Goal: Task Accomplishment & Management: Manage account settings

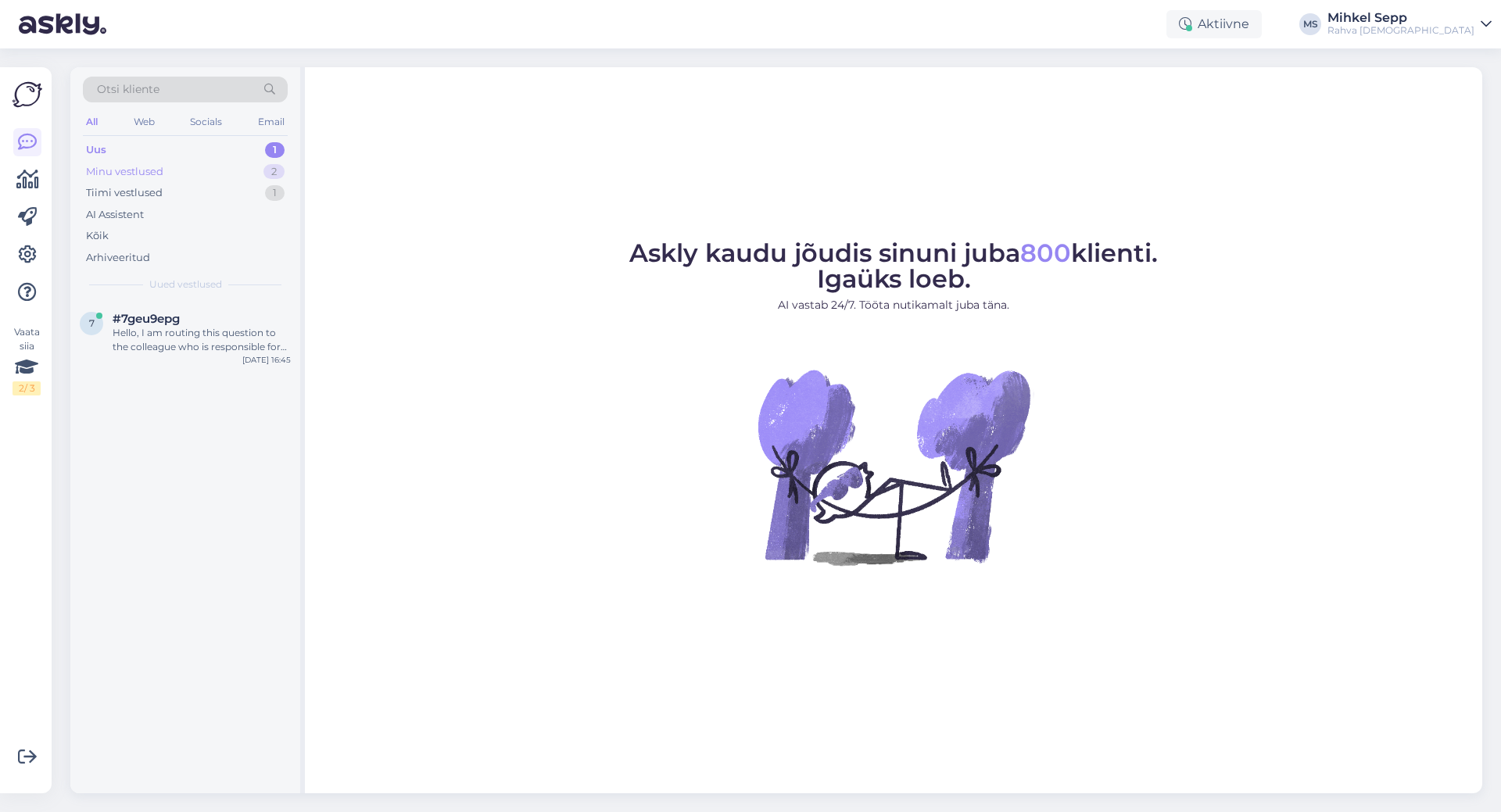
click at [103, 165] on div "Minu vestlused" at bounding box center [125, 172] width 77 height 15
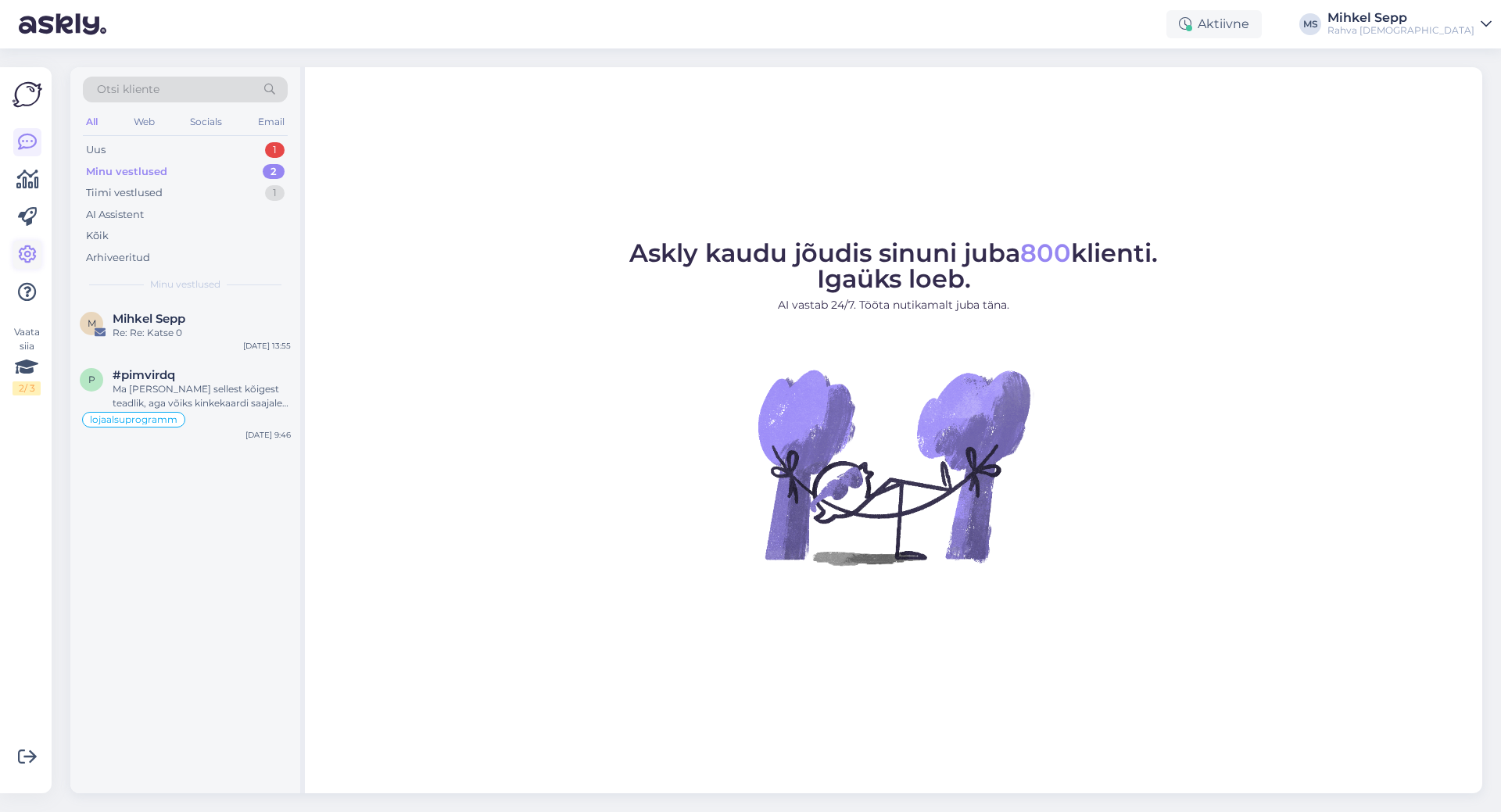
click at [27, 259] on icon at bounding box center [27, 255] width 19 height 19
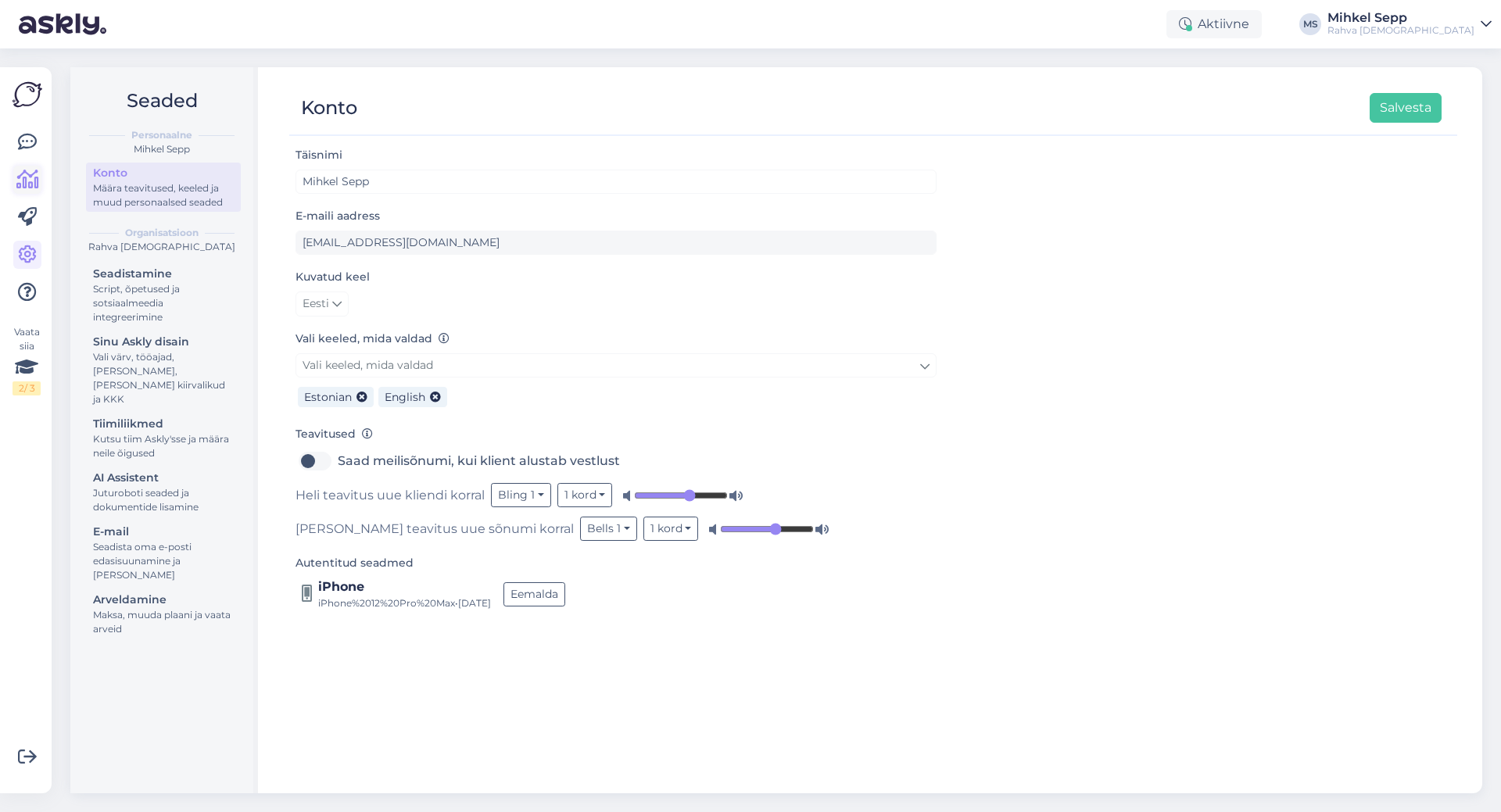
click at [32, 187] on icon at bounding box center [27, 180] width 23 height 19
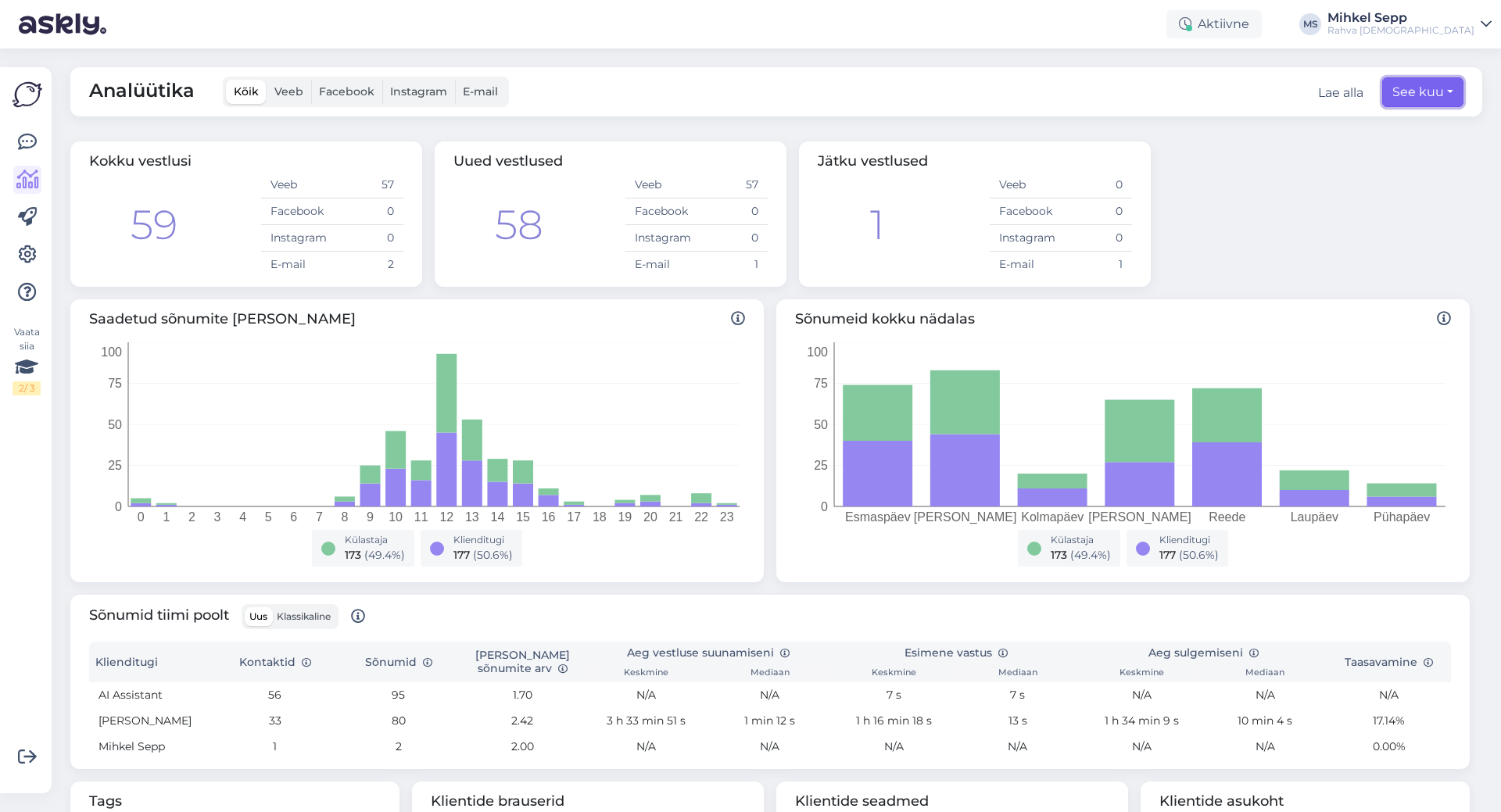
click at [1409, 86] on button "See kuu" at bounding box center [1423, 91] width 81 height 30
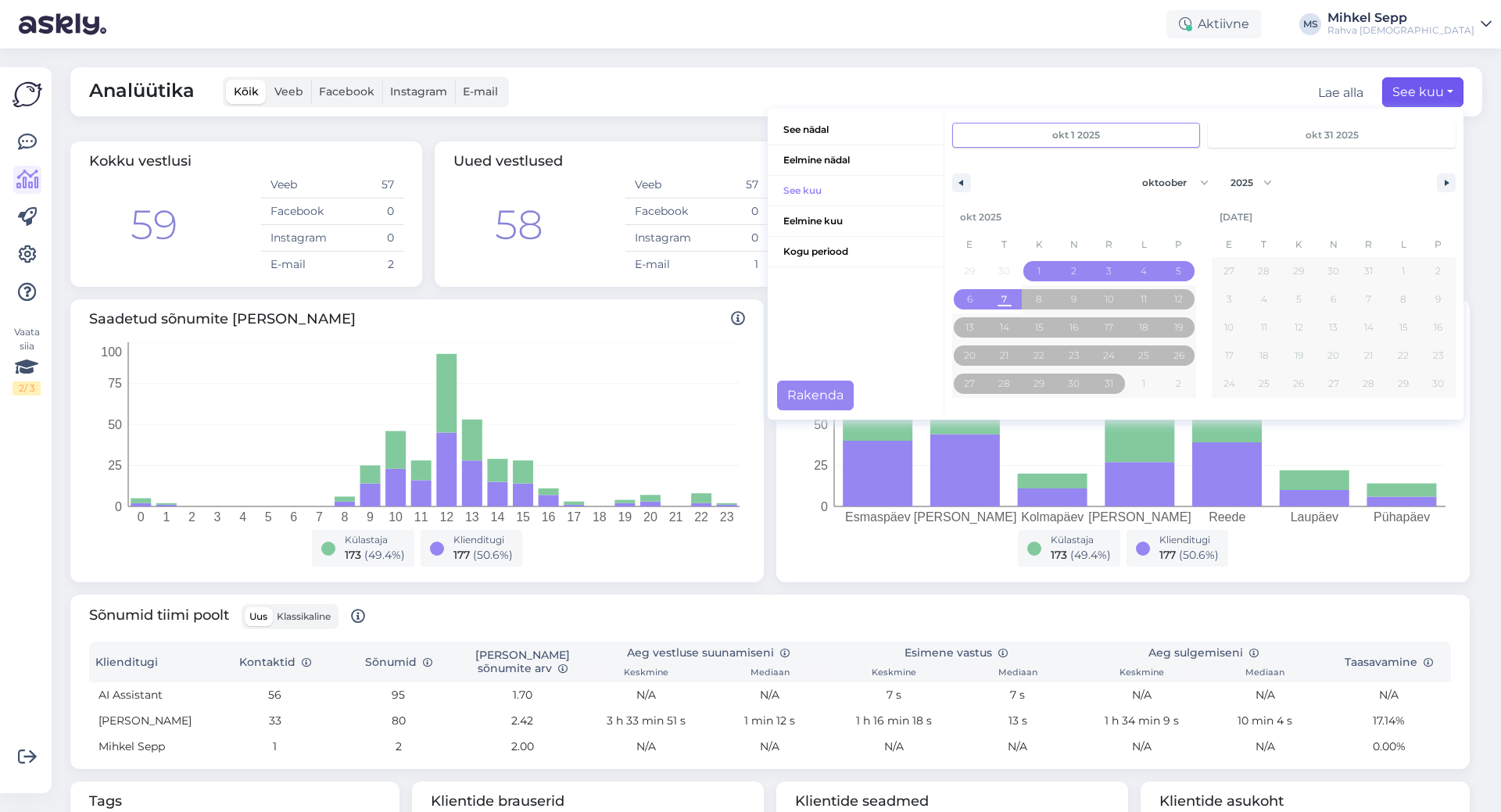
click at [717, 102] on div "Analüütika Kõik Veeb Facebook Instagram E-mail Lae alla See kuu See nädal Eelmi…" at bounding box center [776, 91] width 1412 height 49
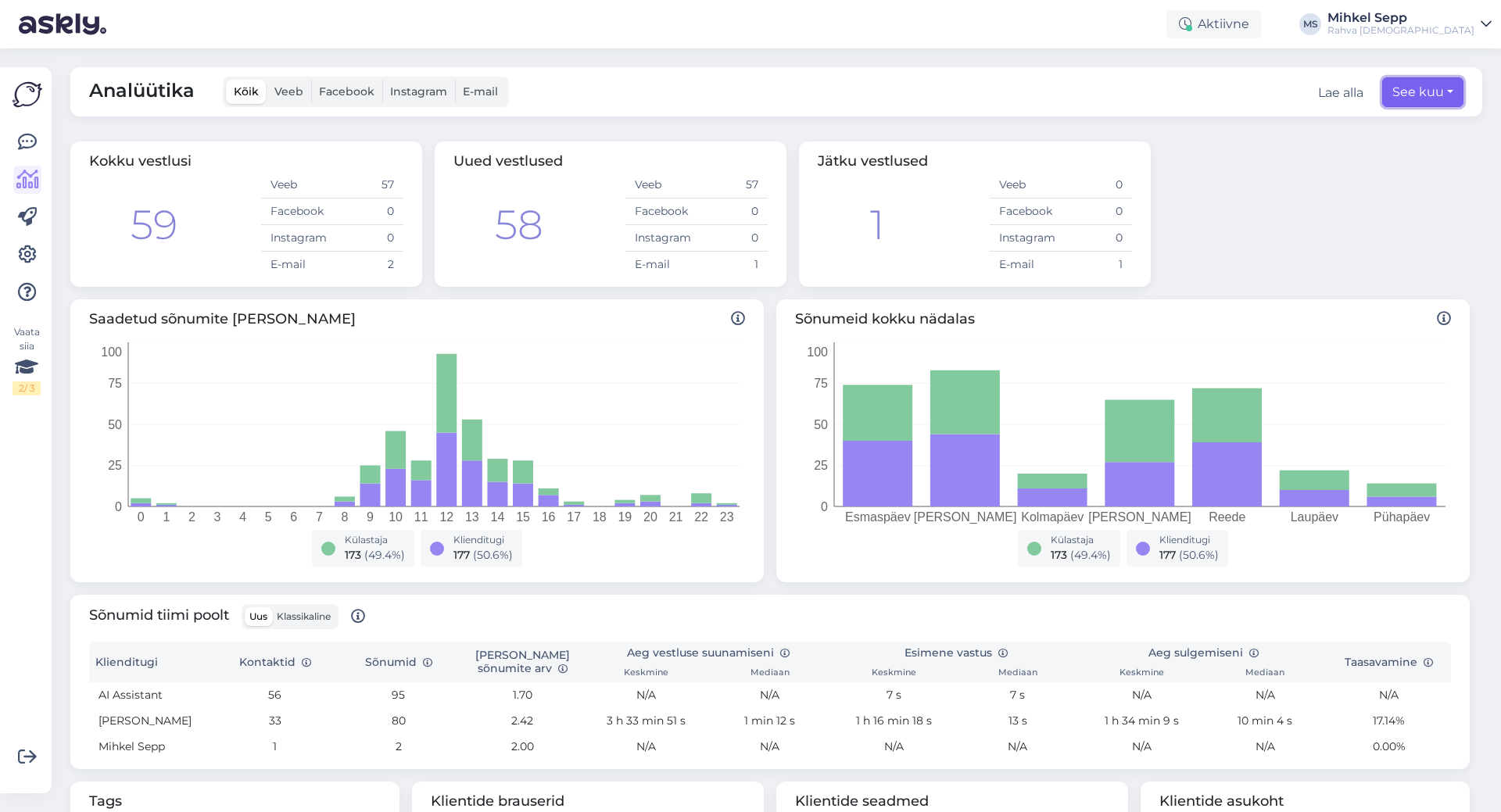
click at [1382, 82] on button "See kuu" at bounding box center [1423, 91] width 81 height 30
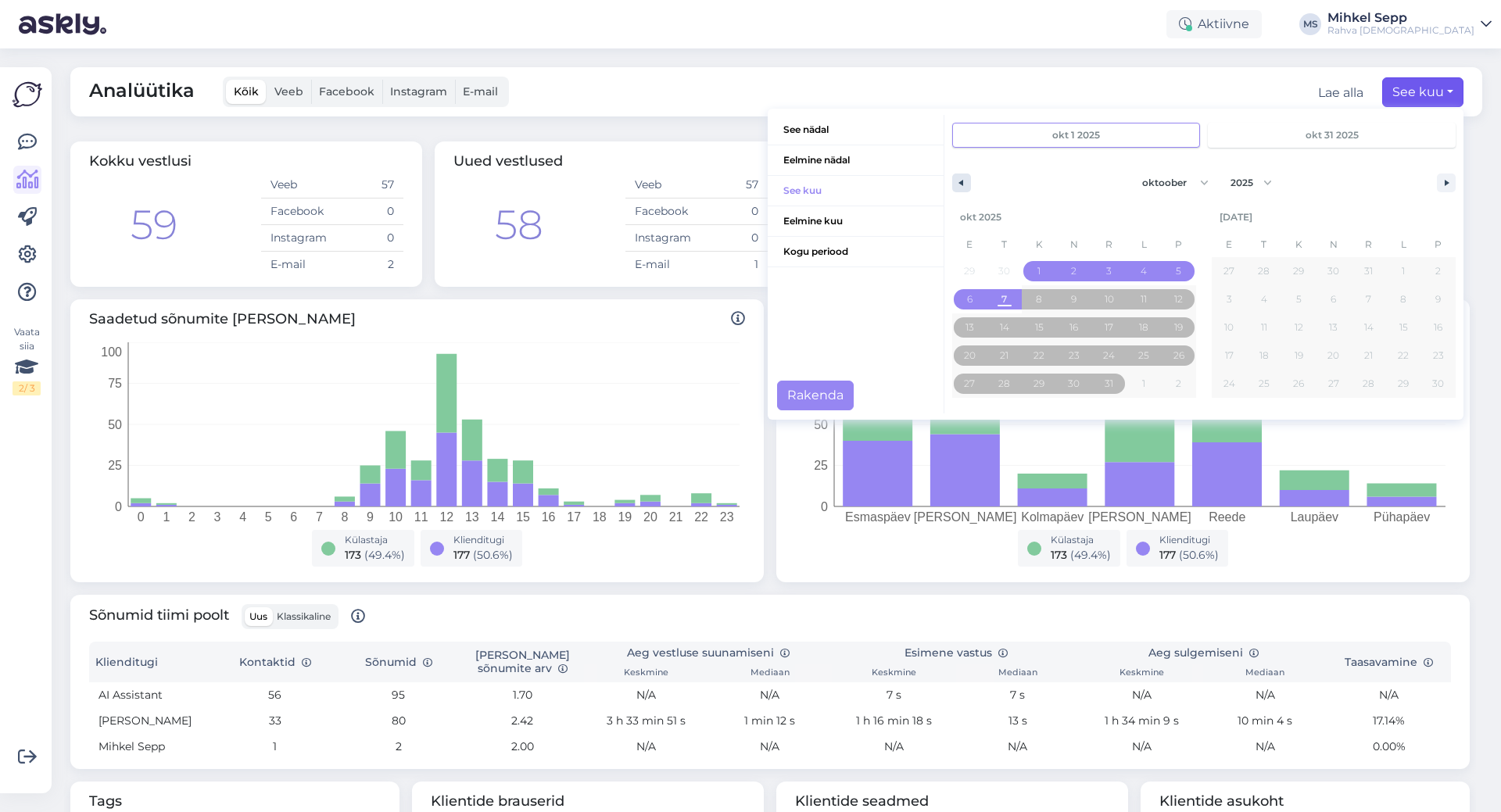
click at [952, 177] on button "button" at bounding box center [961, 183] width 19 height 19
select select "8"
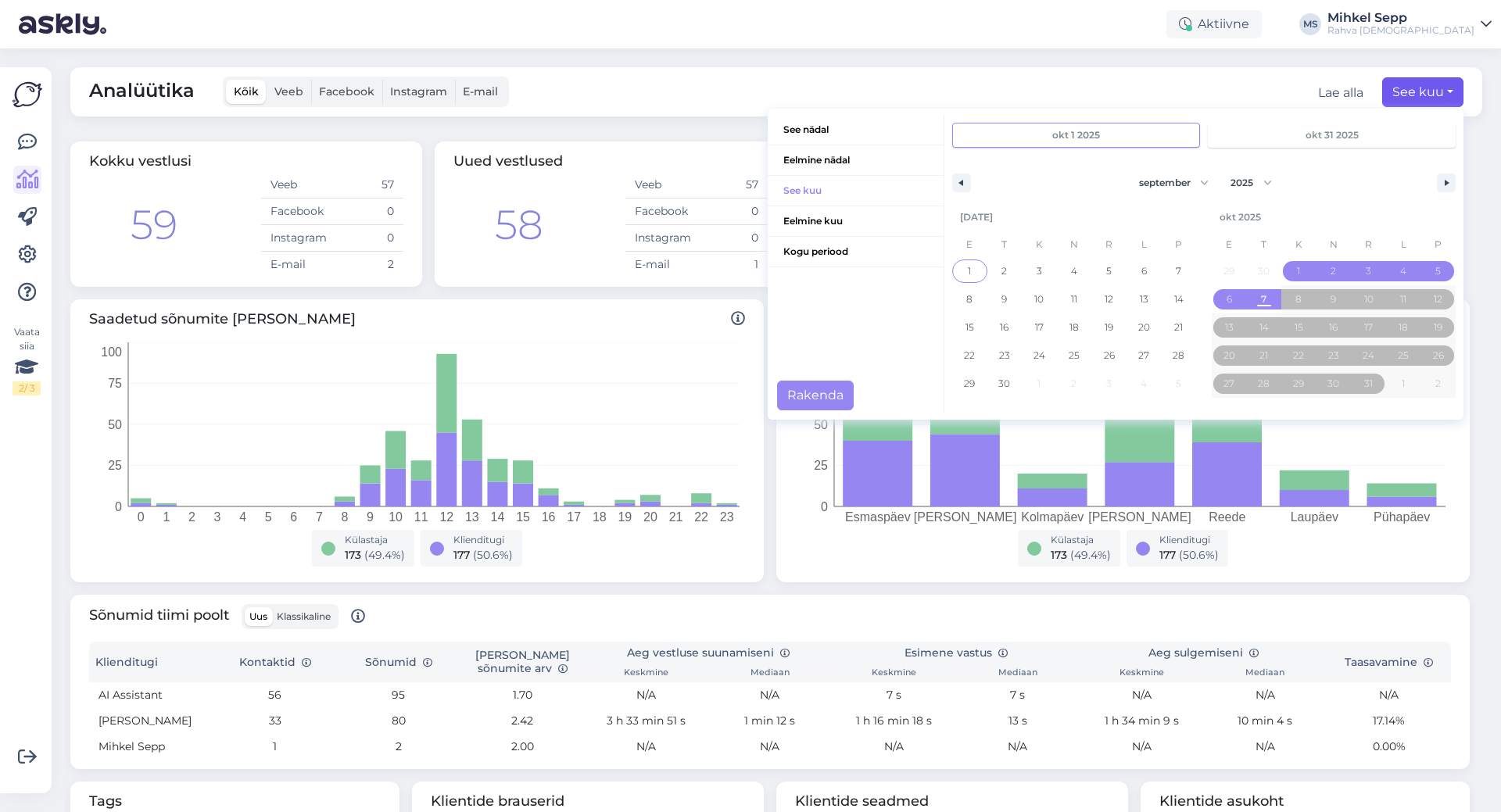
click at [968, 262] on span "1" at bounding box center [970, 271] width 3 height 28
type input "sept 1 2025"
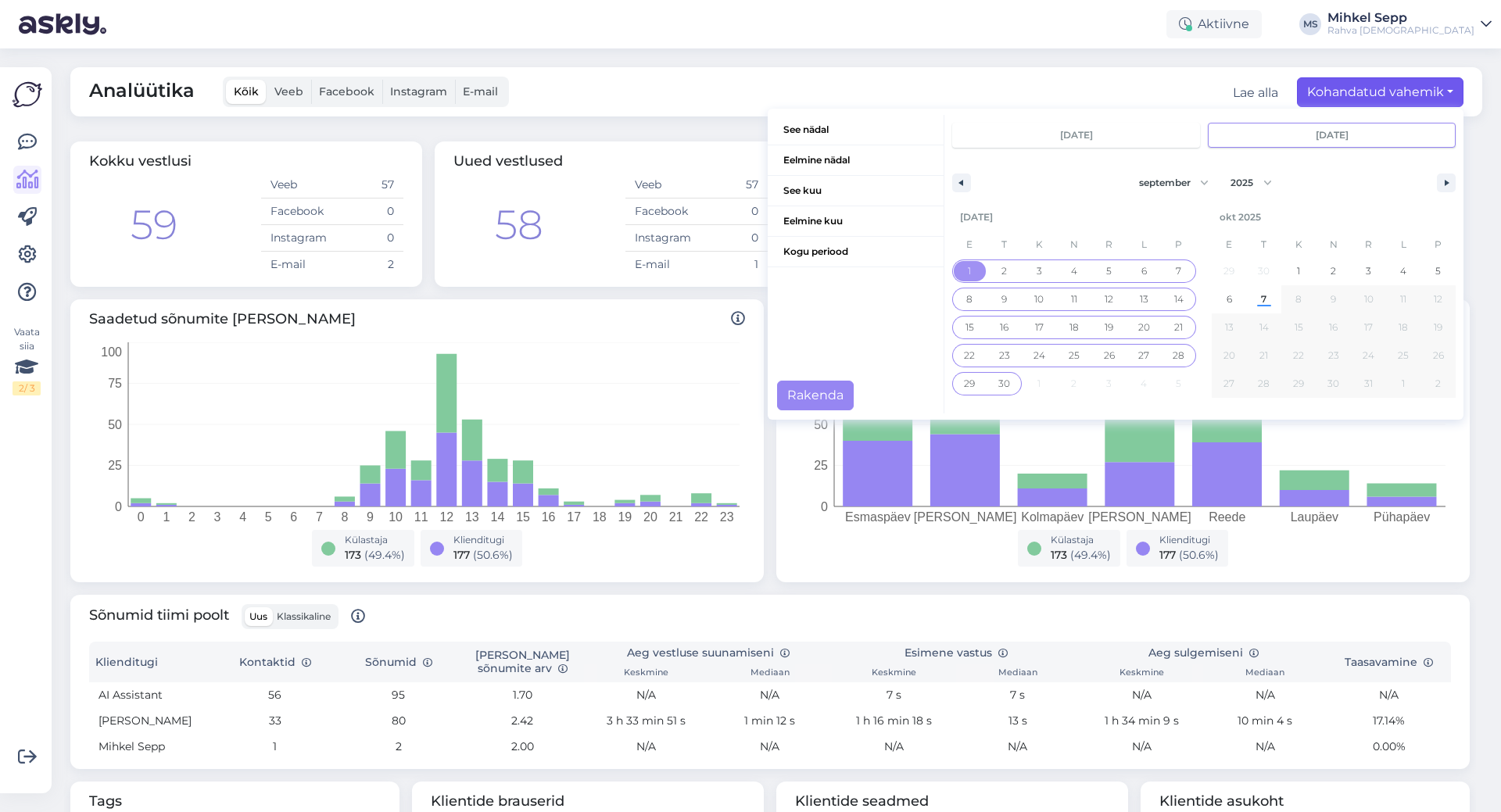
click at [999, 382] on span "30" at bounding box center [1005, 384] width 12 height 28
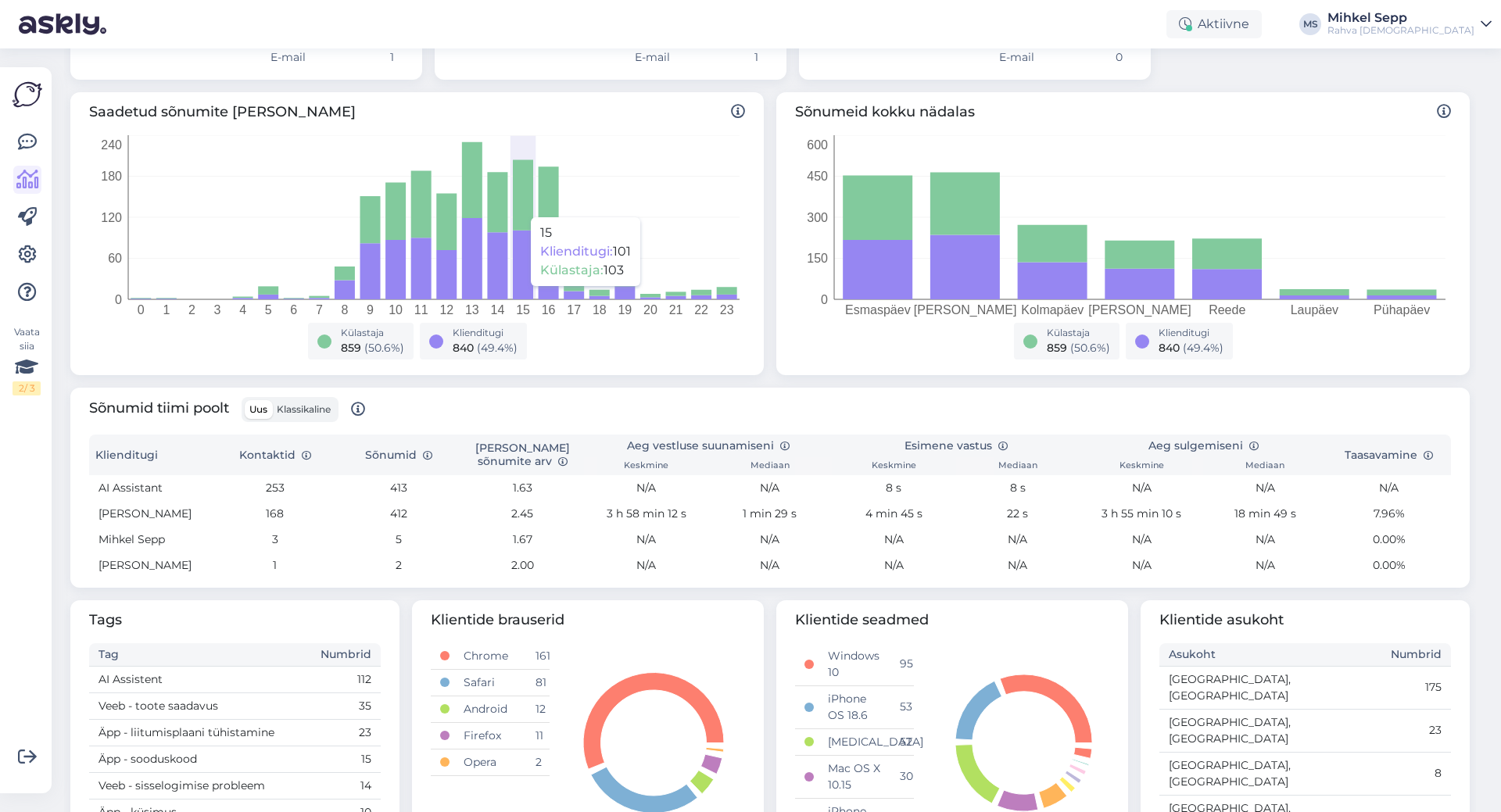
scroll to position [235, 0]
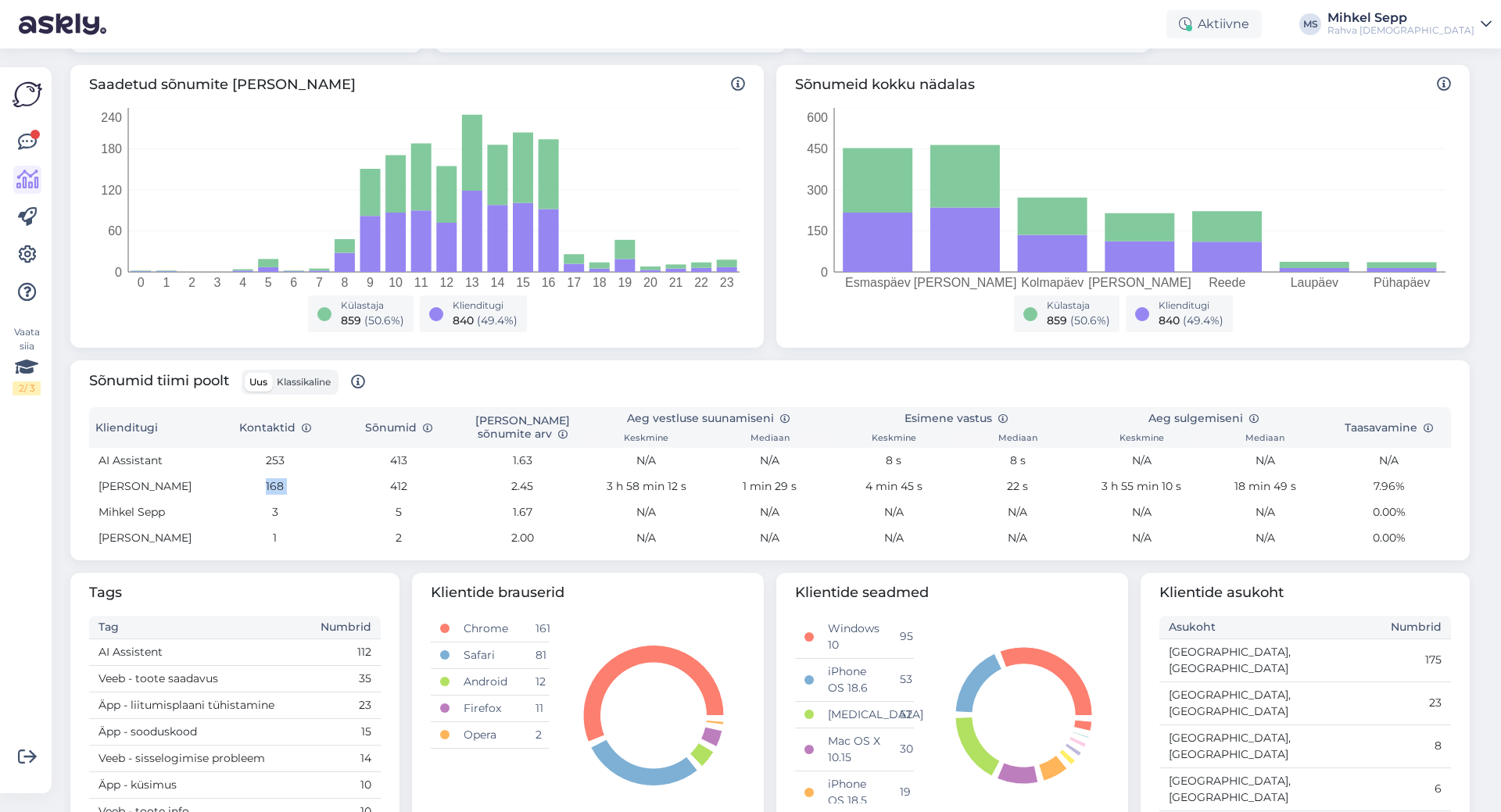
drag, startPoint x: 255, startPoint y: 474, endPoint x: 379, endPoint y: 483, distance: 124.3
click at [379, 483] on tr "Kristiina Vanari 168 412 2.45 3 h 58 min 12 s 1 min 29 s 4 min 45 s 22 s 3 h 55…" at bounding box center [770, 486] width 1362 height 25
click at [379, 483] on td "412" at bounding box center [399, 486] width 124 height 25
drag, startPoint x: 379, startPoint y: 483, endPoint x: 409, endPoint y: 483, distance: 30.0
click at [409, 483] on td "412" at bounding box center [399, 486] width 124 height 25
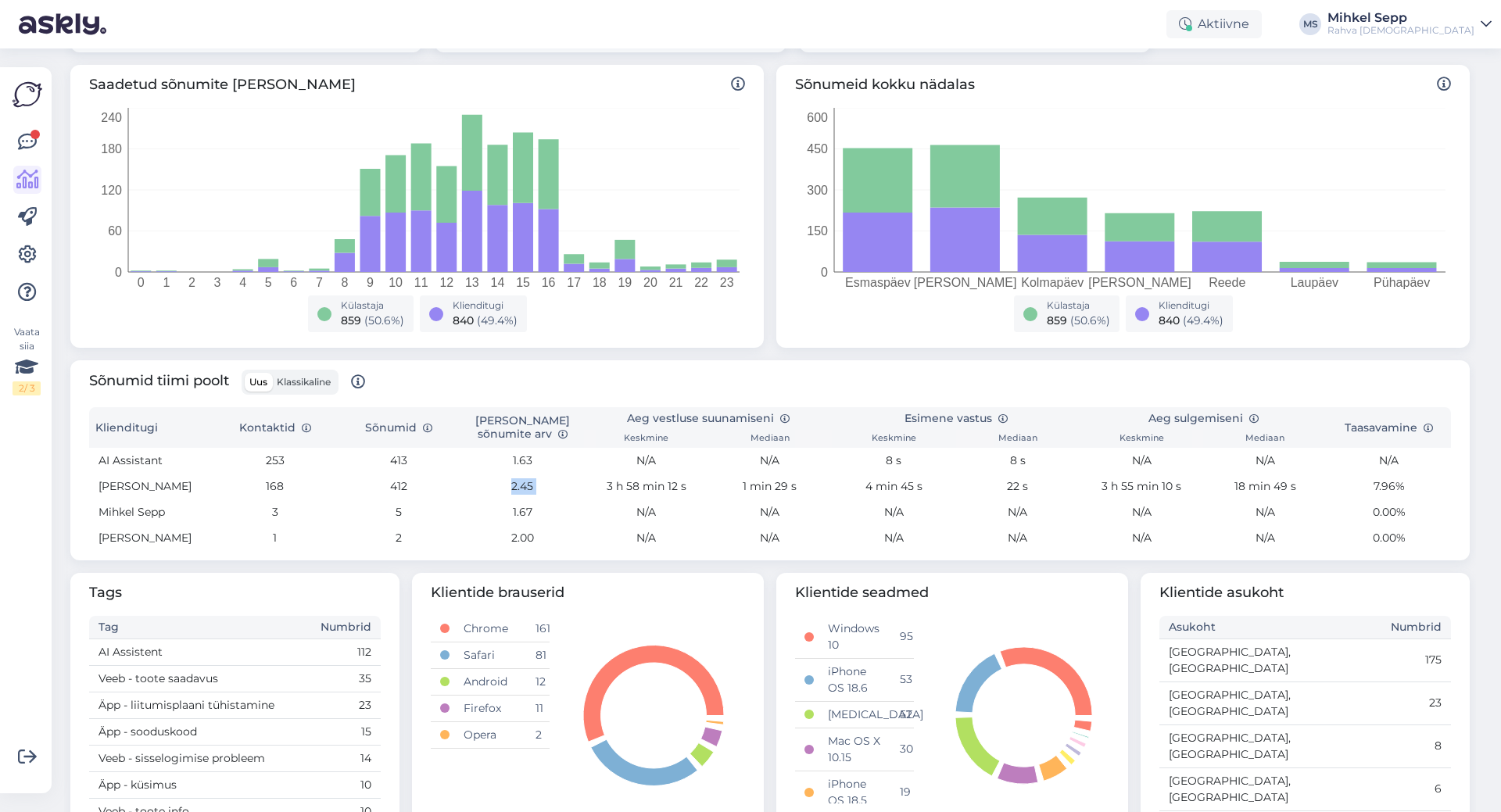
drag, startPoint x: 508, startPoint y: 475, endPoint x: 582, endPoint y: 482, distance: 74.3
click at [582, 482] on tr "Kristiina Vanari 168 412 2.45 3 h 58 min 12 s 1 min 29 s 4 min 45 s 22 s 3 h 55…" at bounding box center [770, 486] width 1362 height 25
click at [584, 483] on td "3 h 58 min 12 s" at bounding box center [645, 486] width 124 height 25
drag, startPoint x: 581, startPoint y: 483, endPoint x: 689, endPoint y: 481, distance: 108.0
click at [689, 481] on td "3 h 58 min 12 s" at bounding box center [645, 486] width 124 height 25
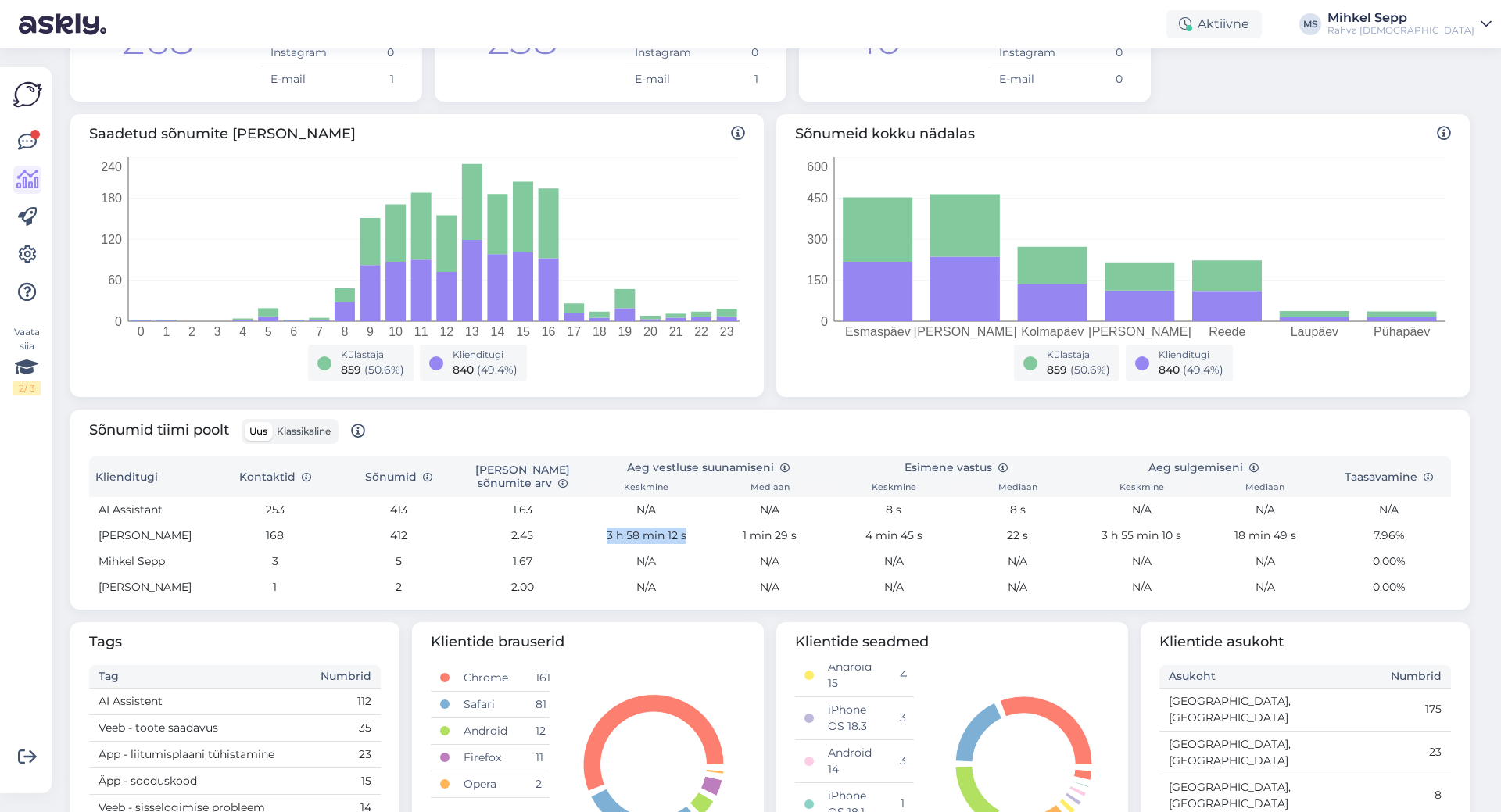
scroll to position [0, 0]
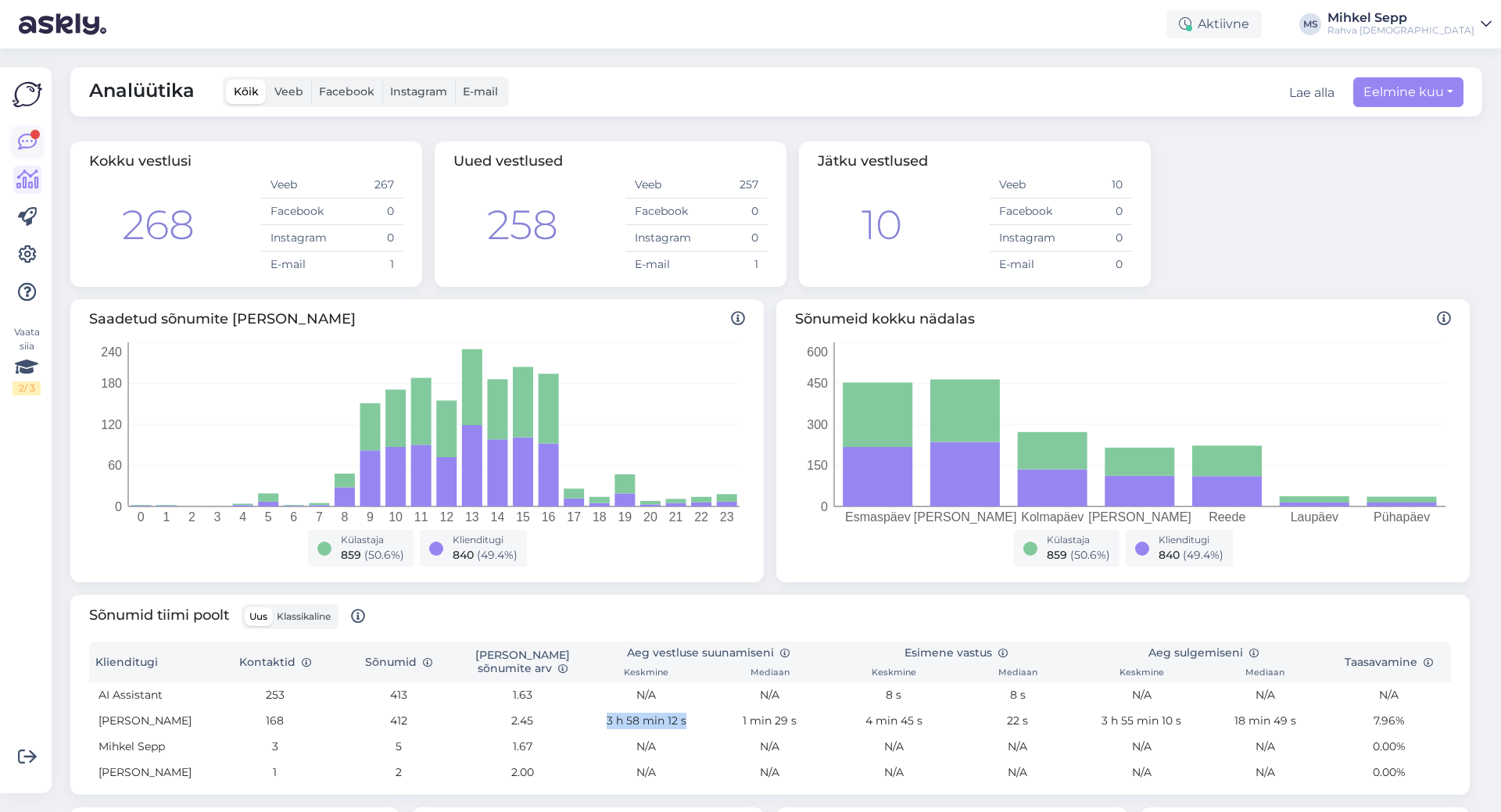
click at [26, 135] on icon at bounding box center [27, 142] width 19 height 19
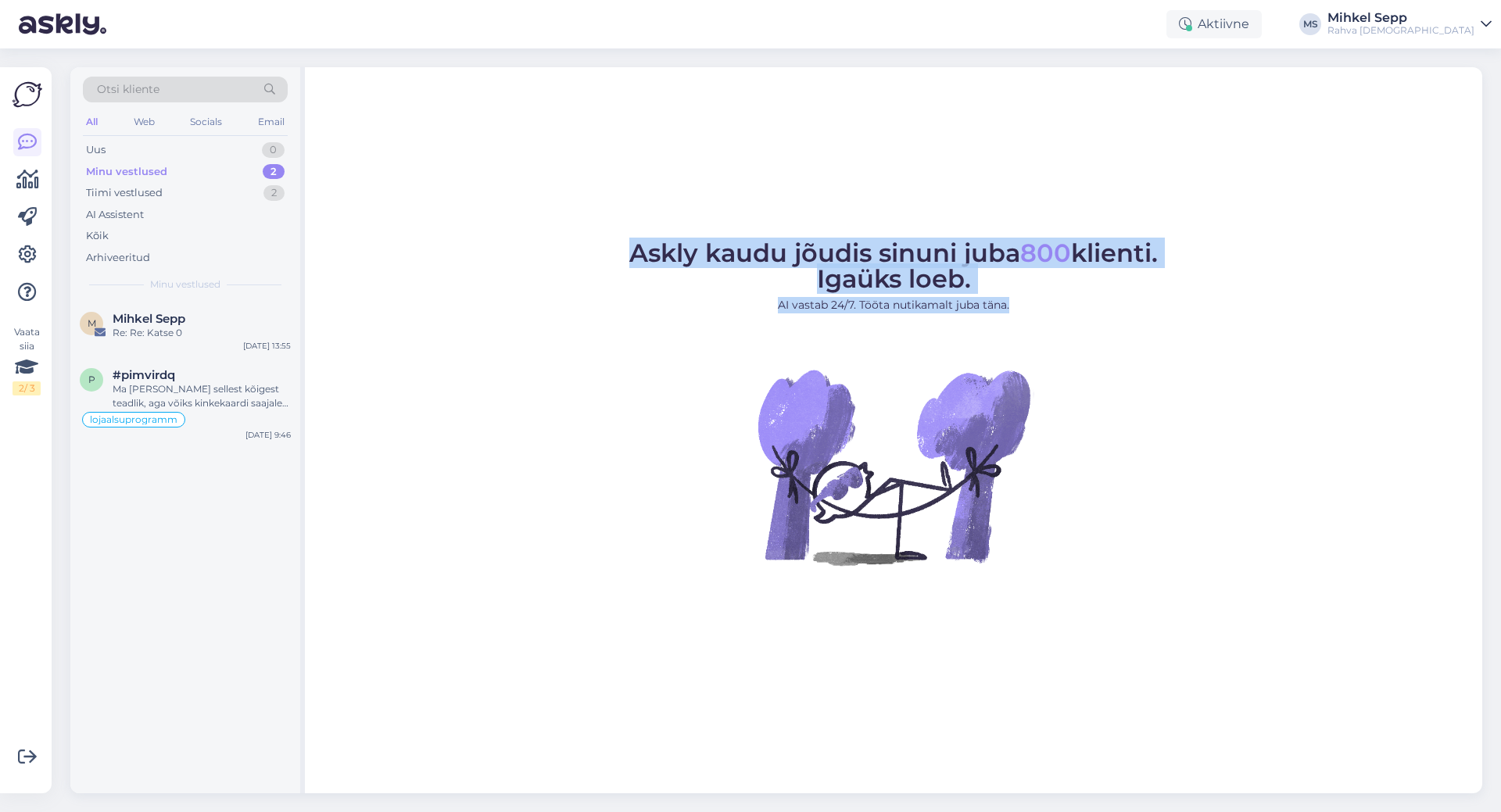
drag, startPoint x: 663, startPoint y: 247, endPoint x: 1020, endPoint y: 309, distance: 362.3
click at [1020, 309] on div "Askly kaudu jõudis sinuni juba 800 klienti. Igaüks loeb. AI vastab 24/7. Tööta …" at bounding box center [894, 429] width 1177 height 726
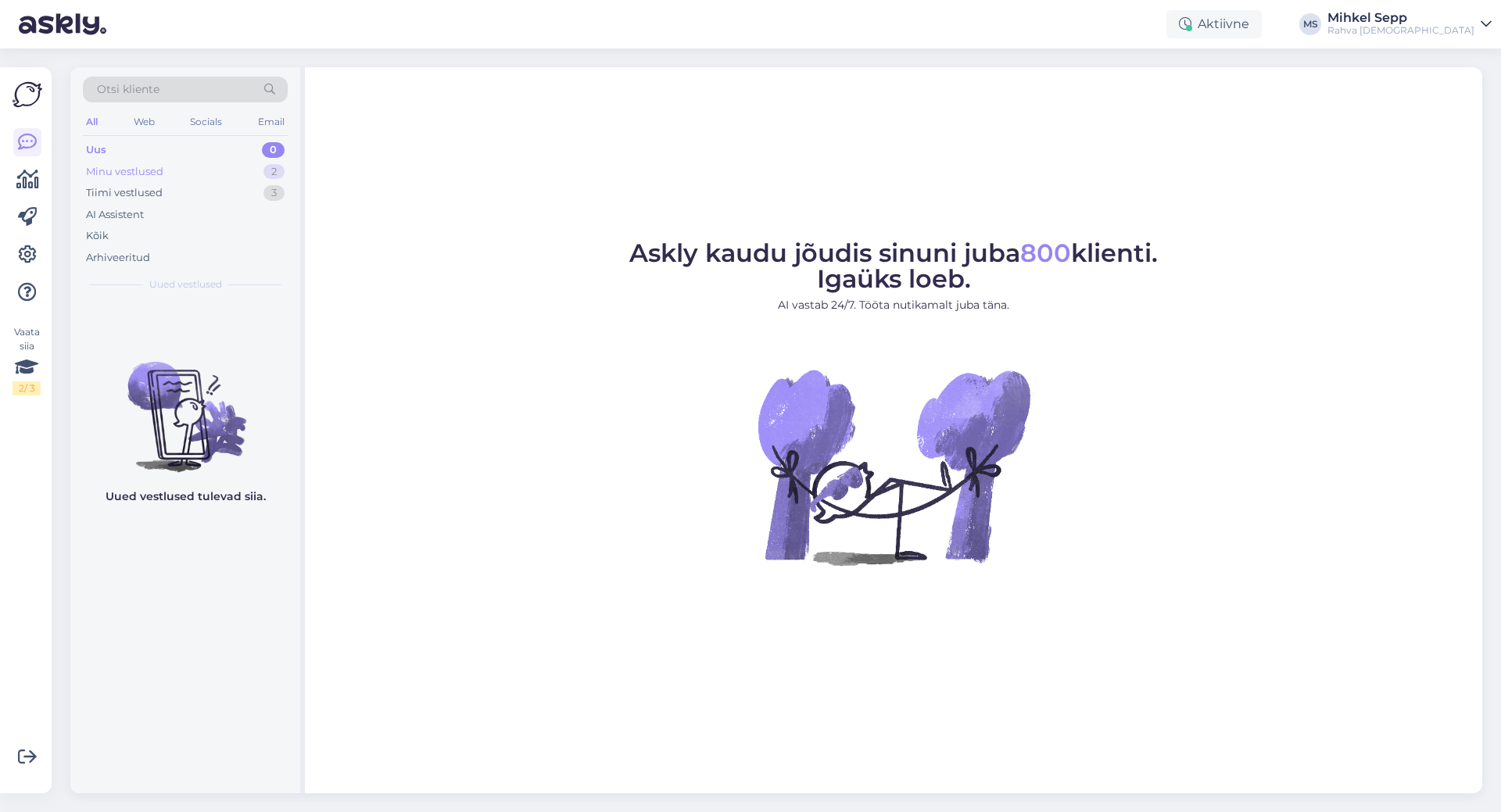
click at [104, 171] on div "Minu vestlused" at bounding box center [125, 172] width 77 height 15
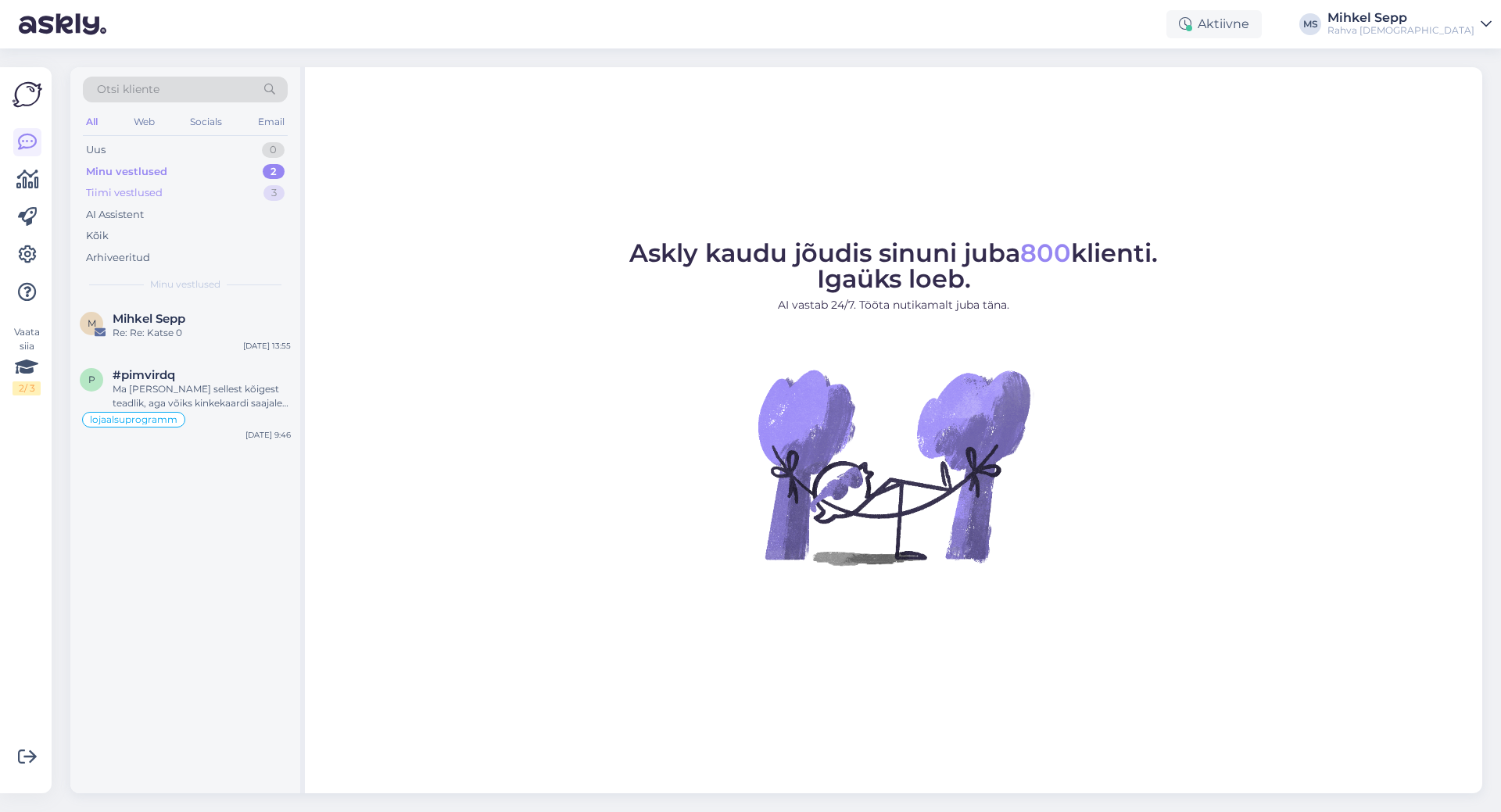
click at [136, 197] on div "Tiimi vestlused" at bounding box center [125, 193] width 76 height 15
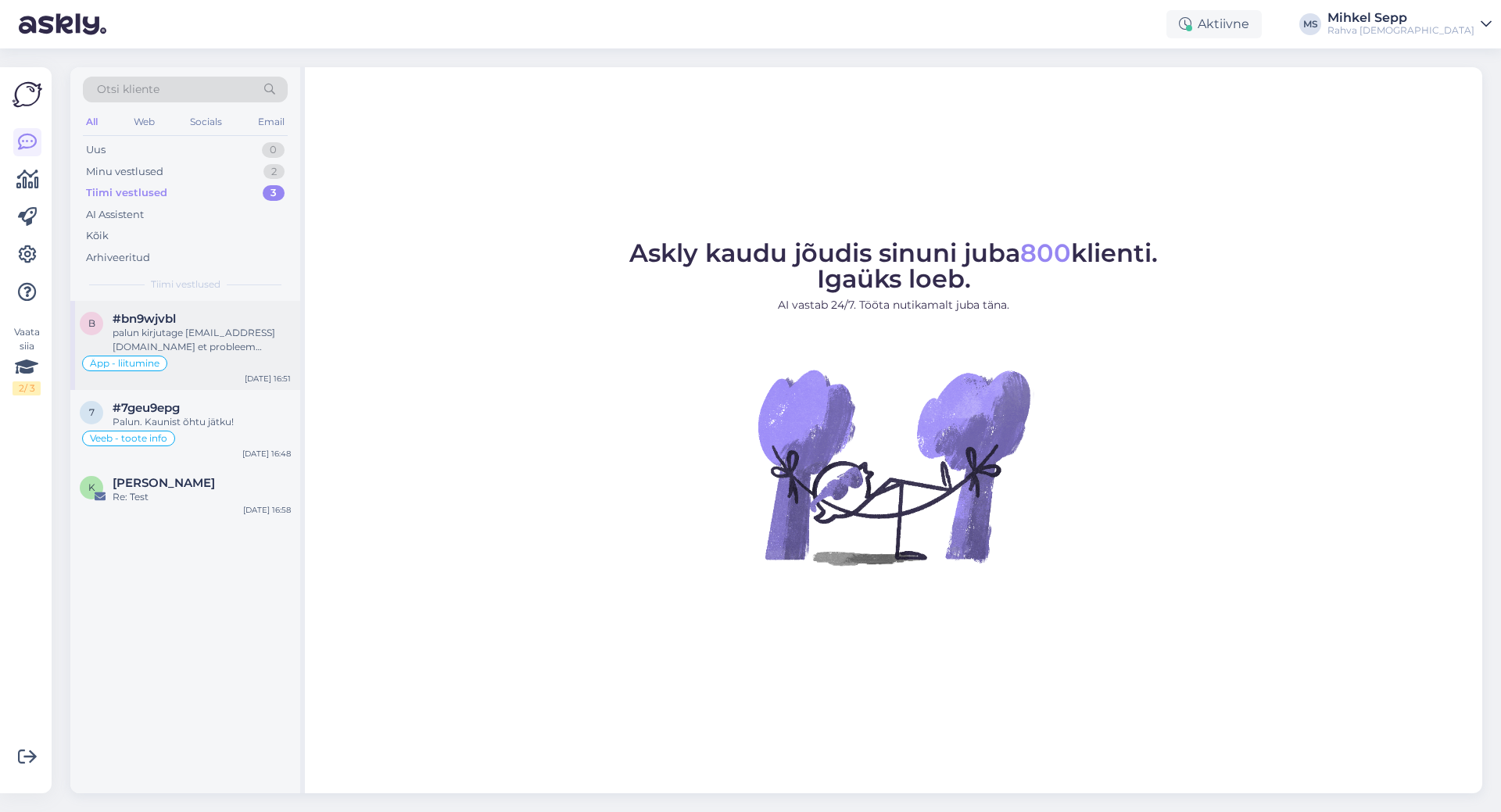
click at [223, 334] on div "palun kirjutage [EMAIL_ADDRESS][DOMAIN_NAME] et probleem lahendada" at bounding box center [202, 340] width 178 height 28
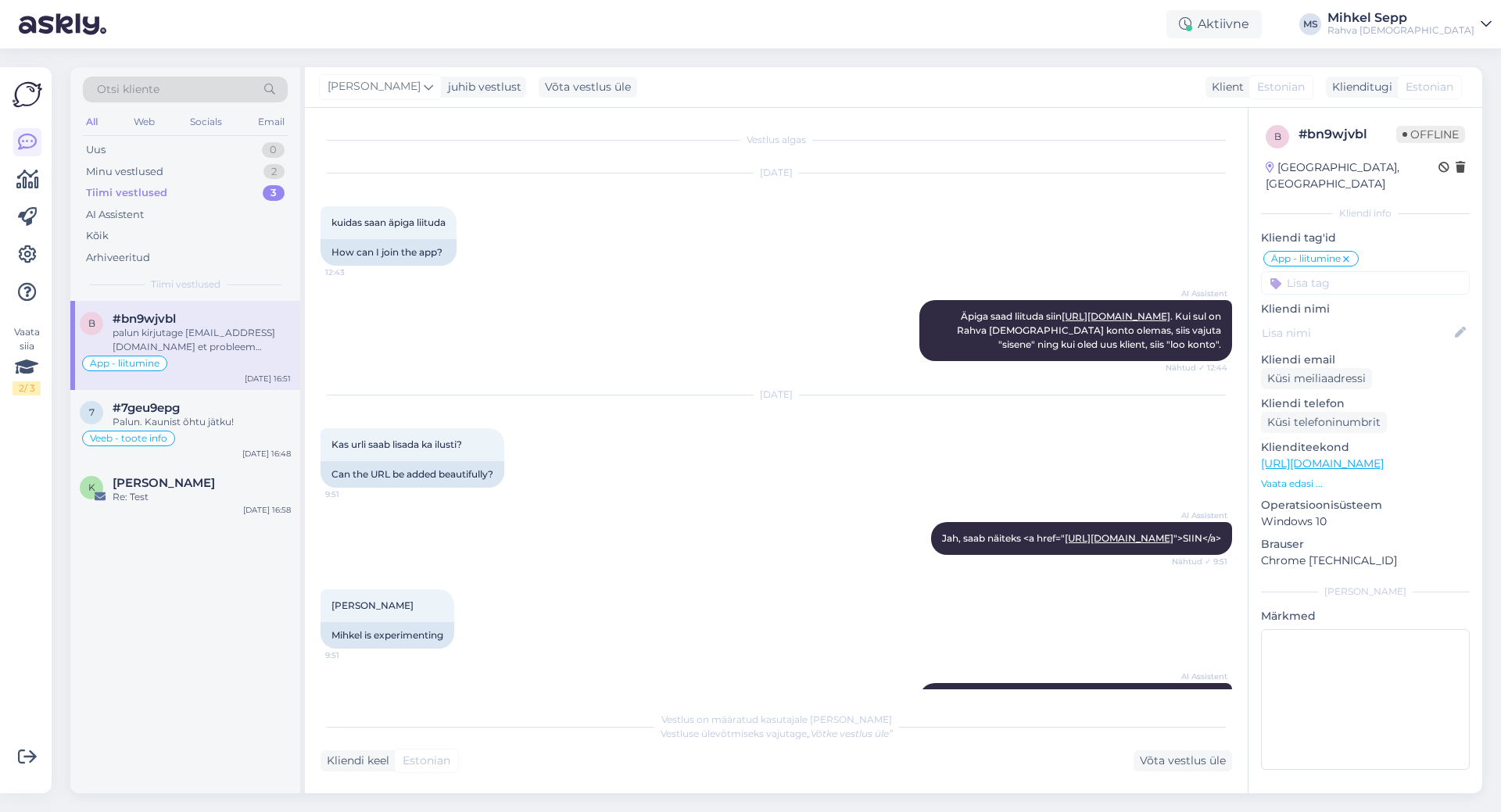
scroll to position [750, 0]
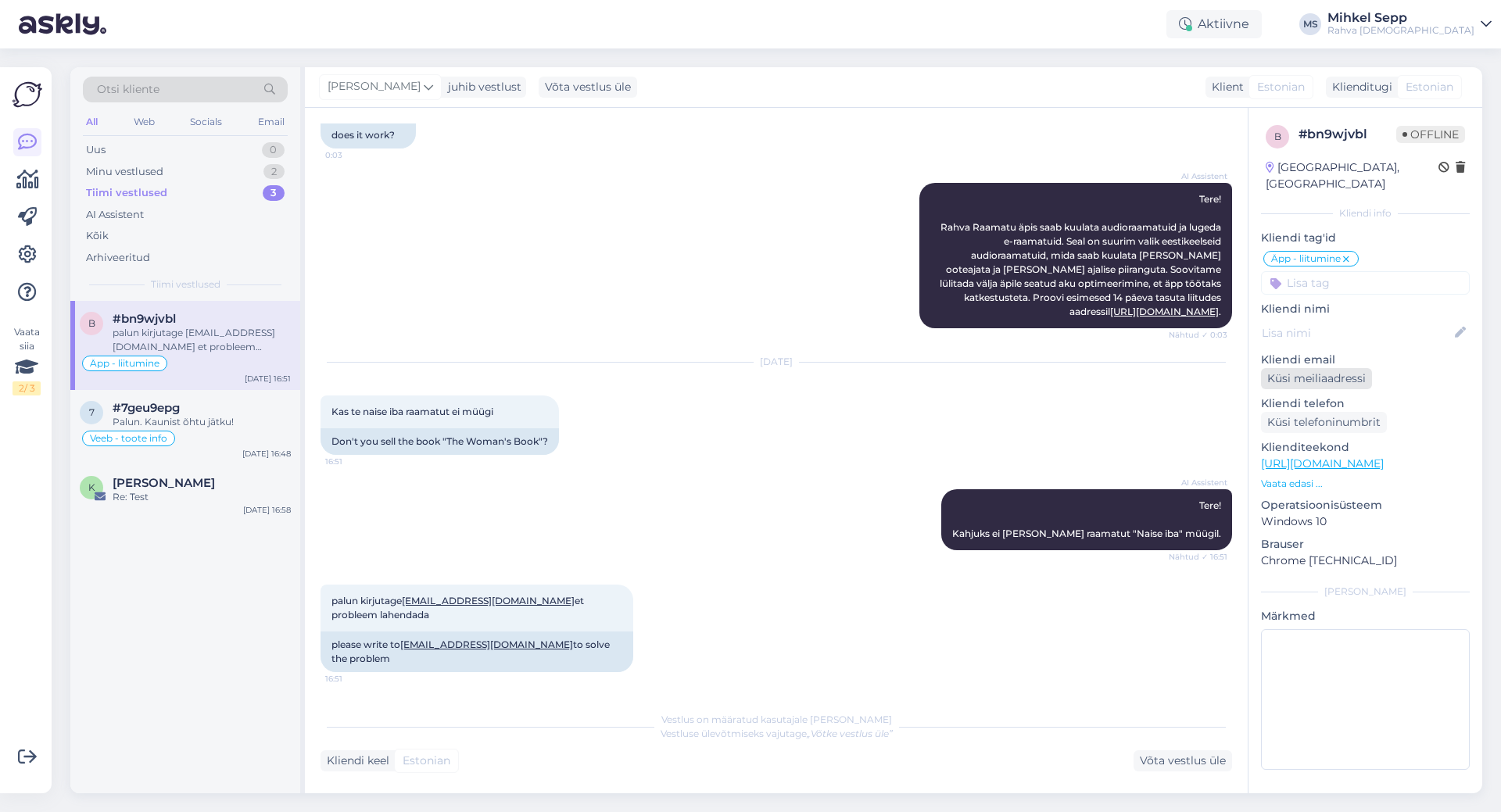
click at [1359, 368] on div "Küsi meiliaadressi" at bounding box center [1316, 378] width 111 height 21
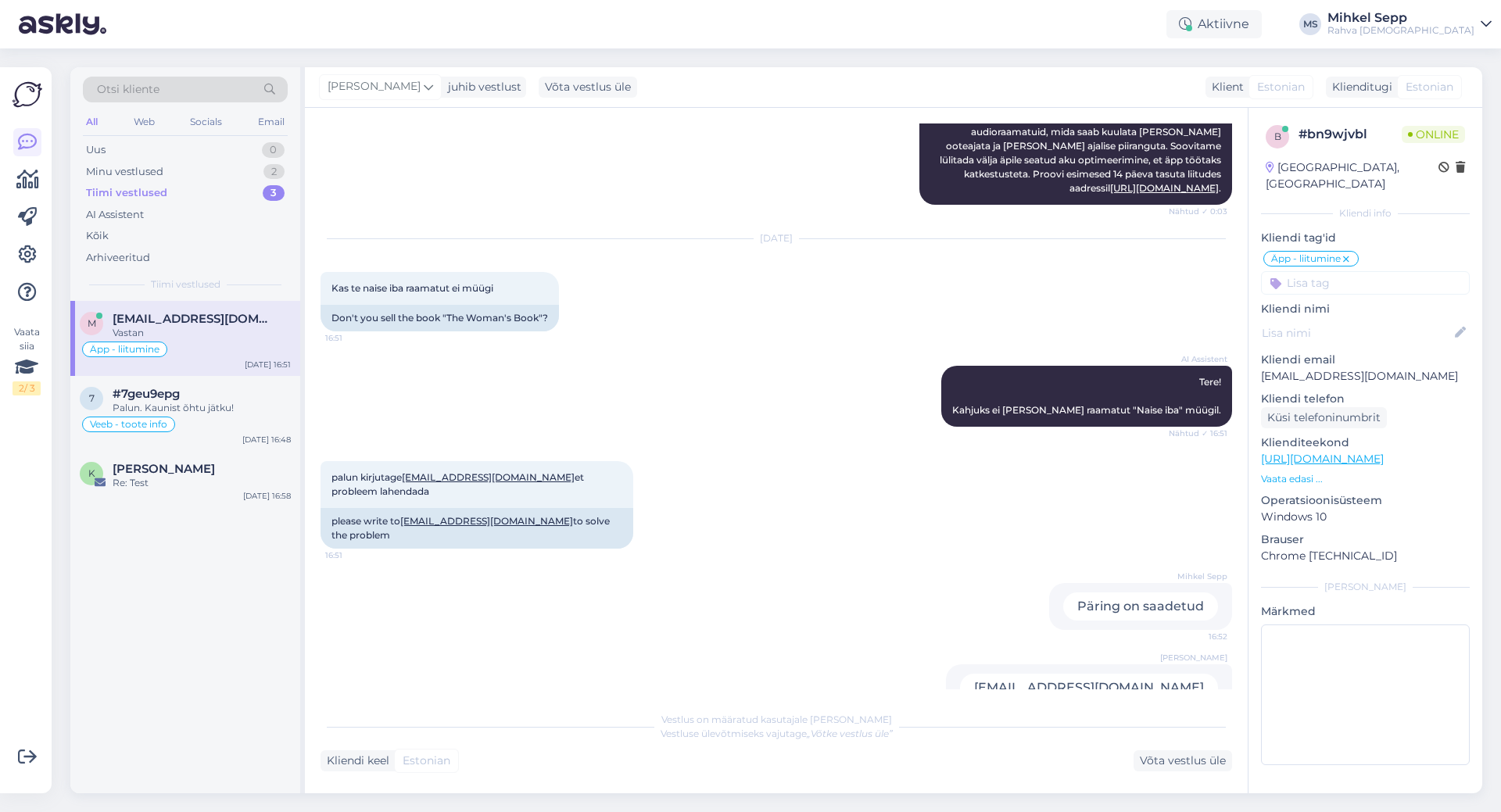
scroll to position [980, 0]
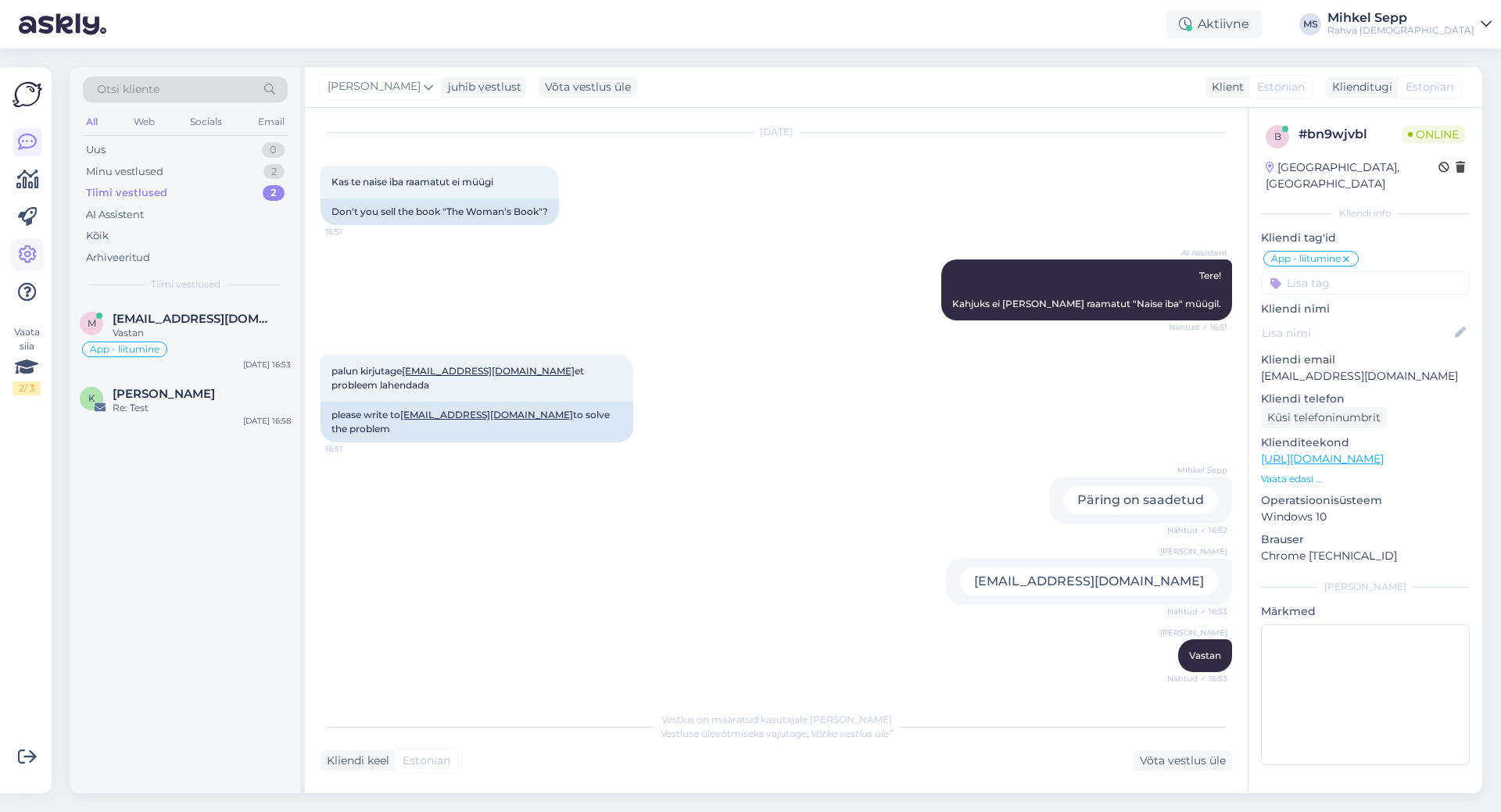
click at [26, 246] on icon at bounding box center [27, 255] width 19 height 19
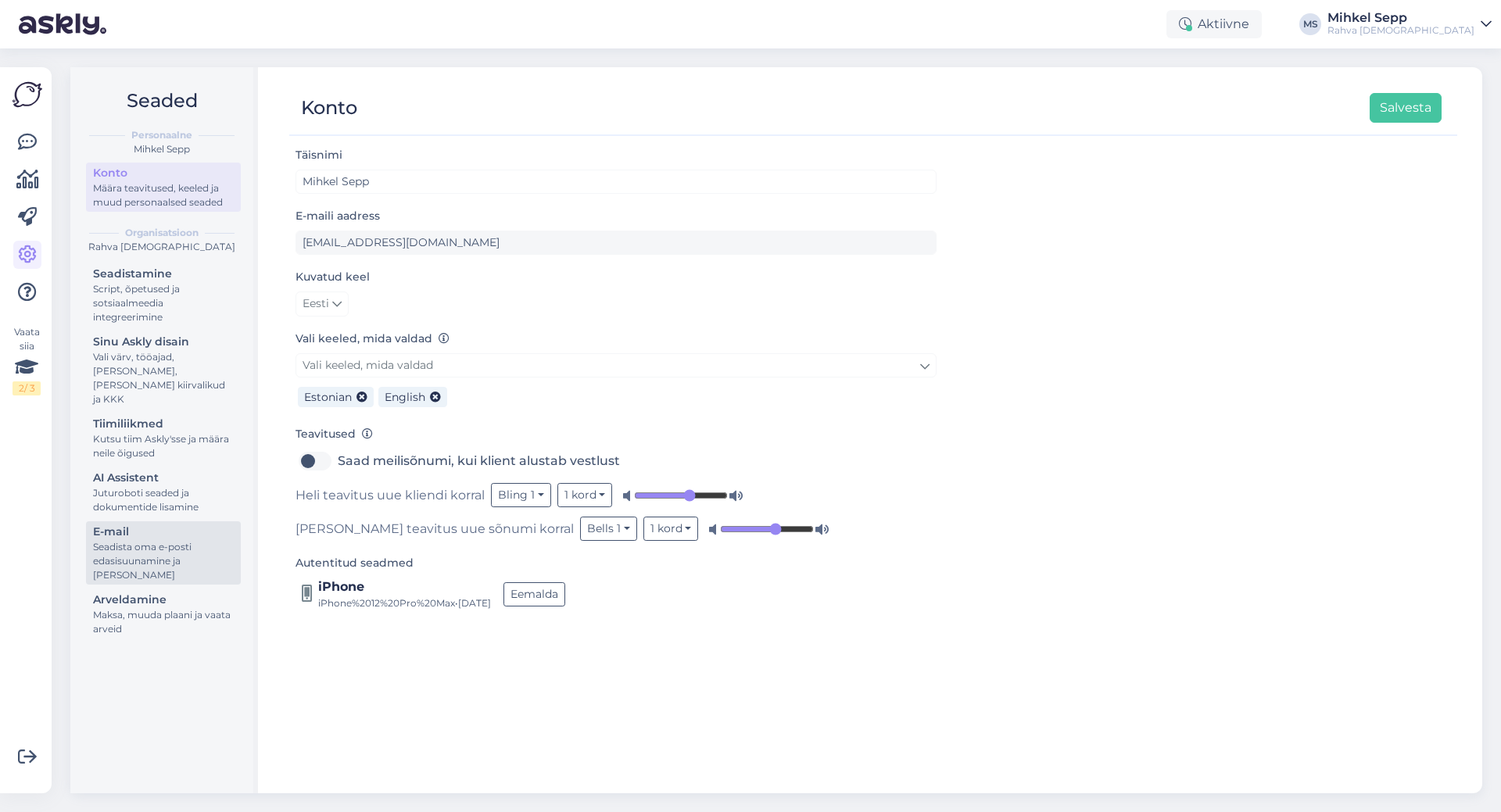
click at [125, 543] on div "Seadista oma e-posti edasisuunamine ja [PERSON_NAME]" at bounding box center [163, 561] width 141 height 42
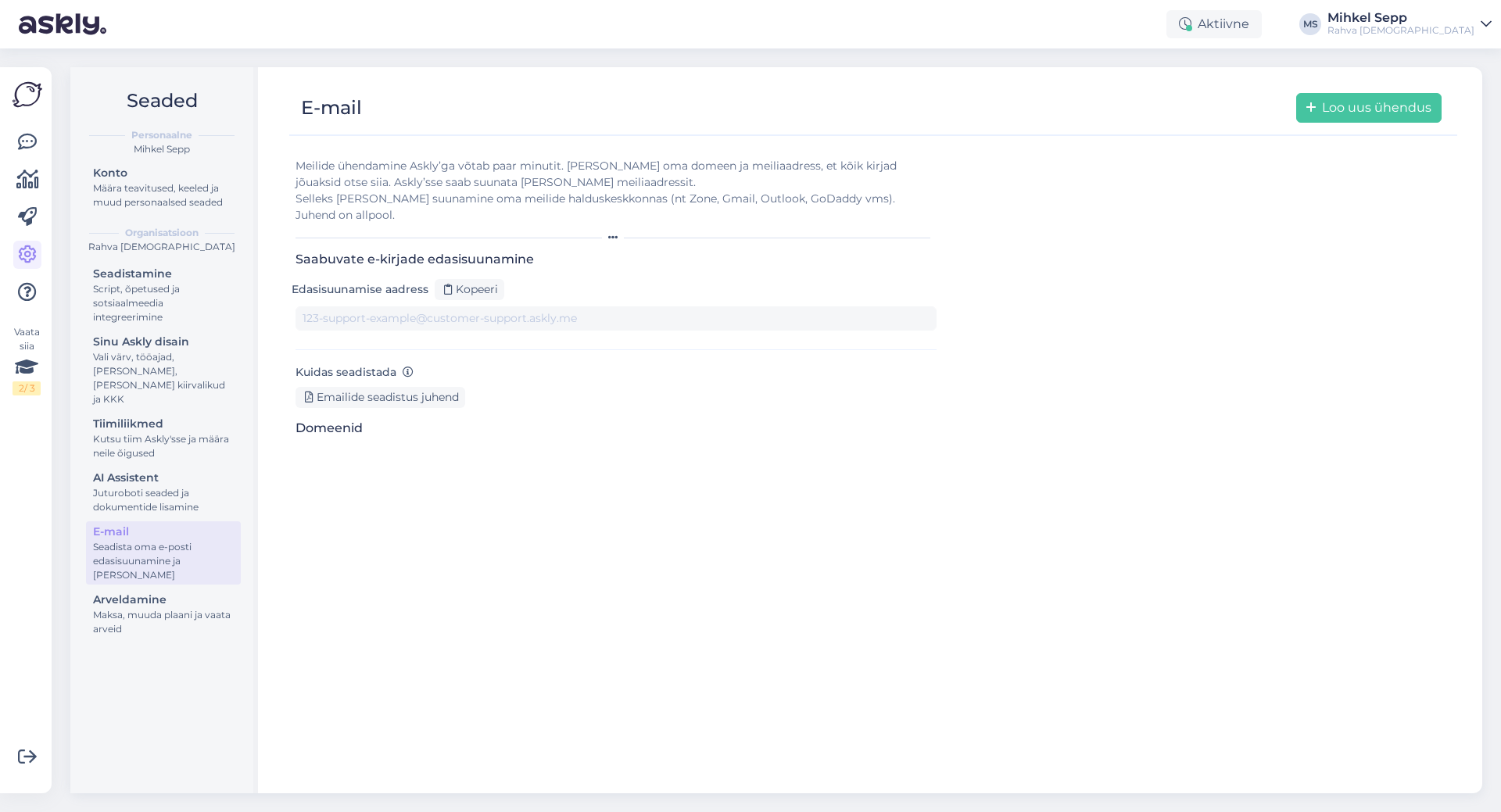
type input "[DOMAIN_NAME][EMAIL_ADDRESS][DOMAIN_NAME]"
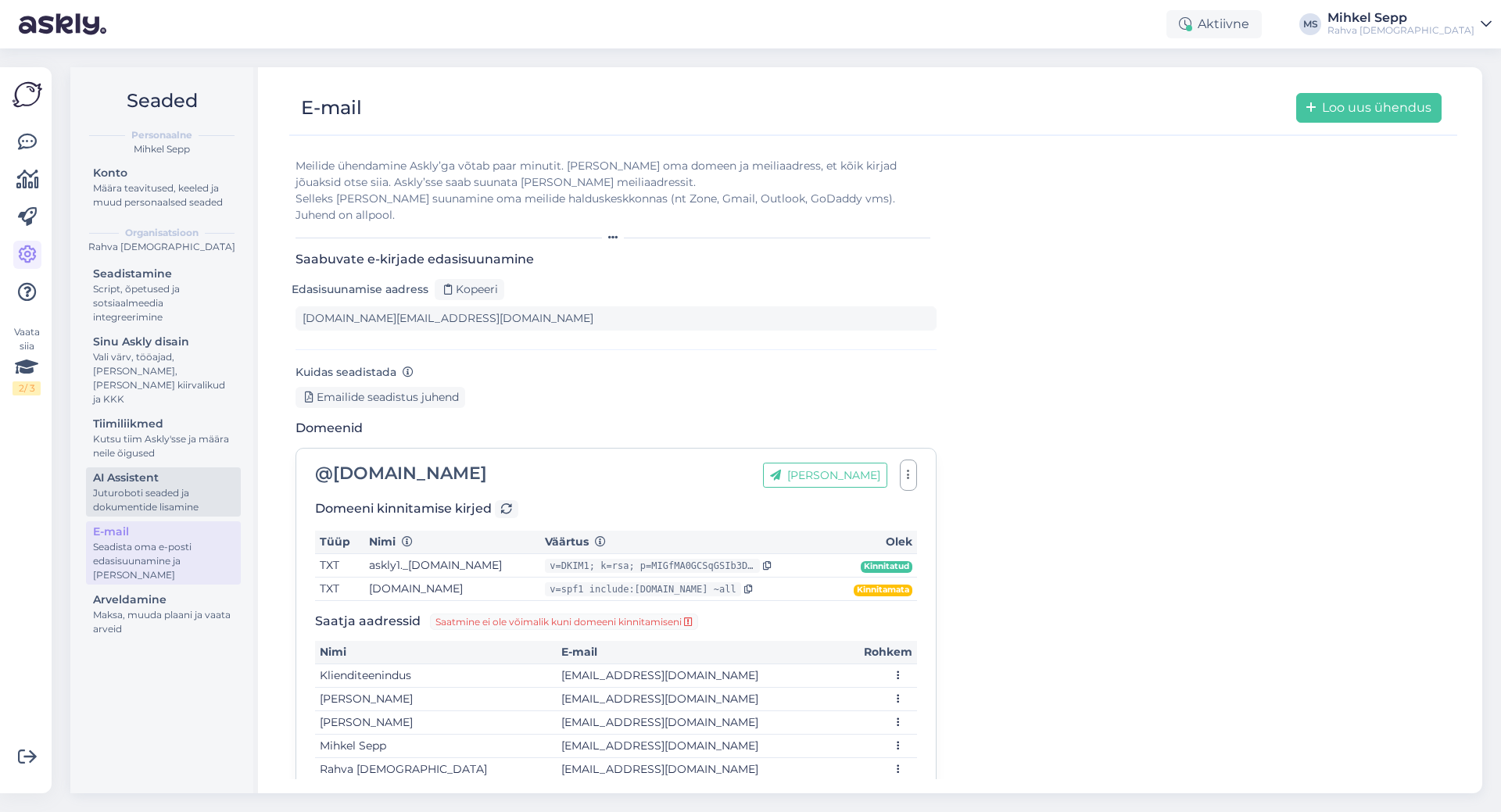
click at [144, 486] on div "Juturoboti seaded ja dokumentide lisamine" at bounding box center [163, 500] width 141 height 28
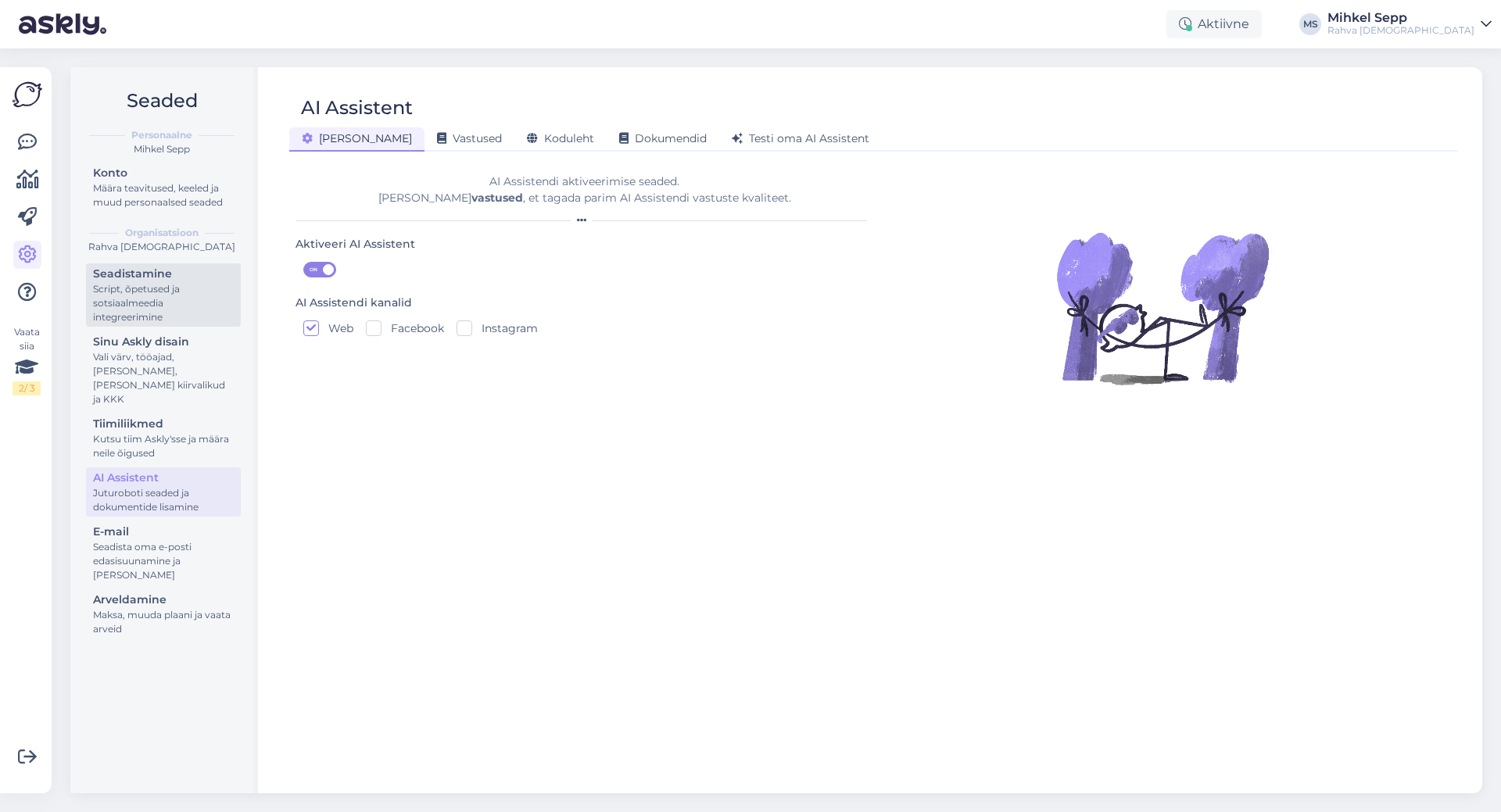
click at [171, 276] on div "Seadistamine" at bounding box center [163, 273] width 141 height 16
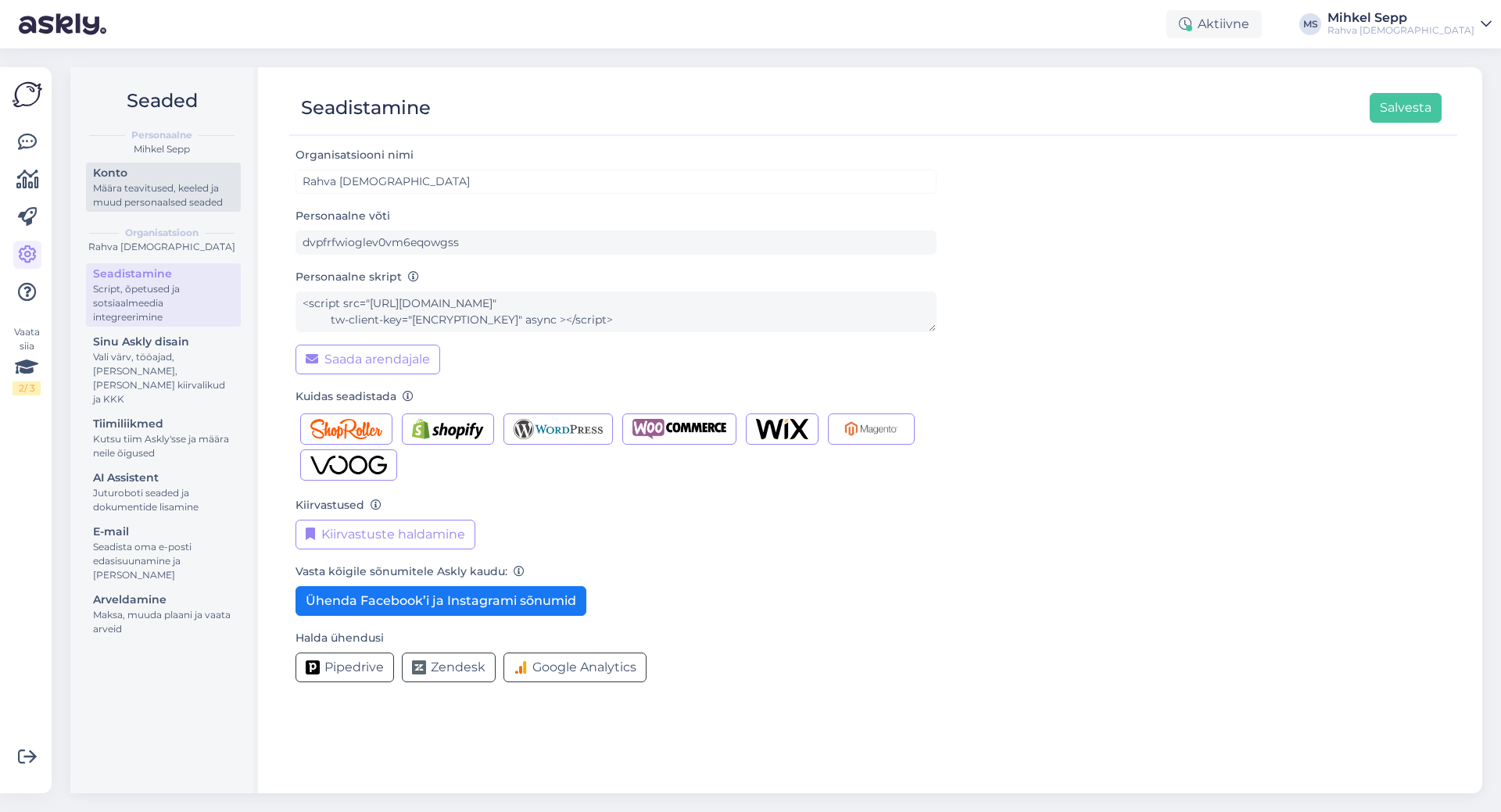
click at [128, 187] on div "Määra teavitused, keeled ja muud personaalsed seaded" at bounding box center [163, 195] width 141 height 28
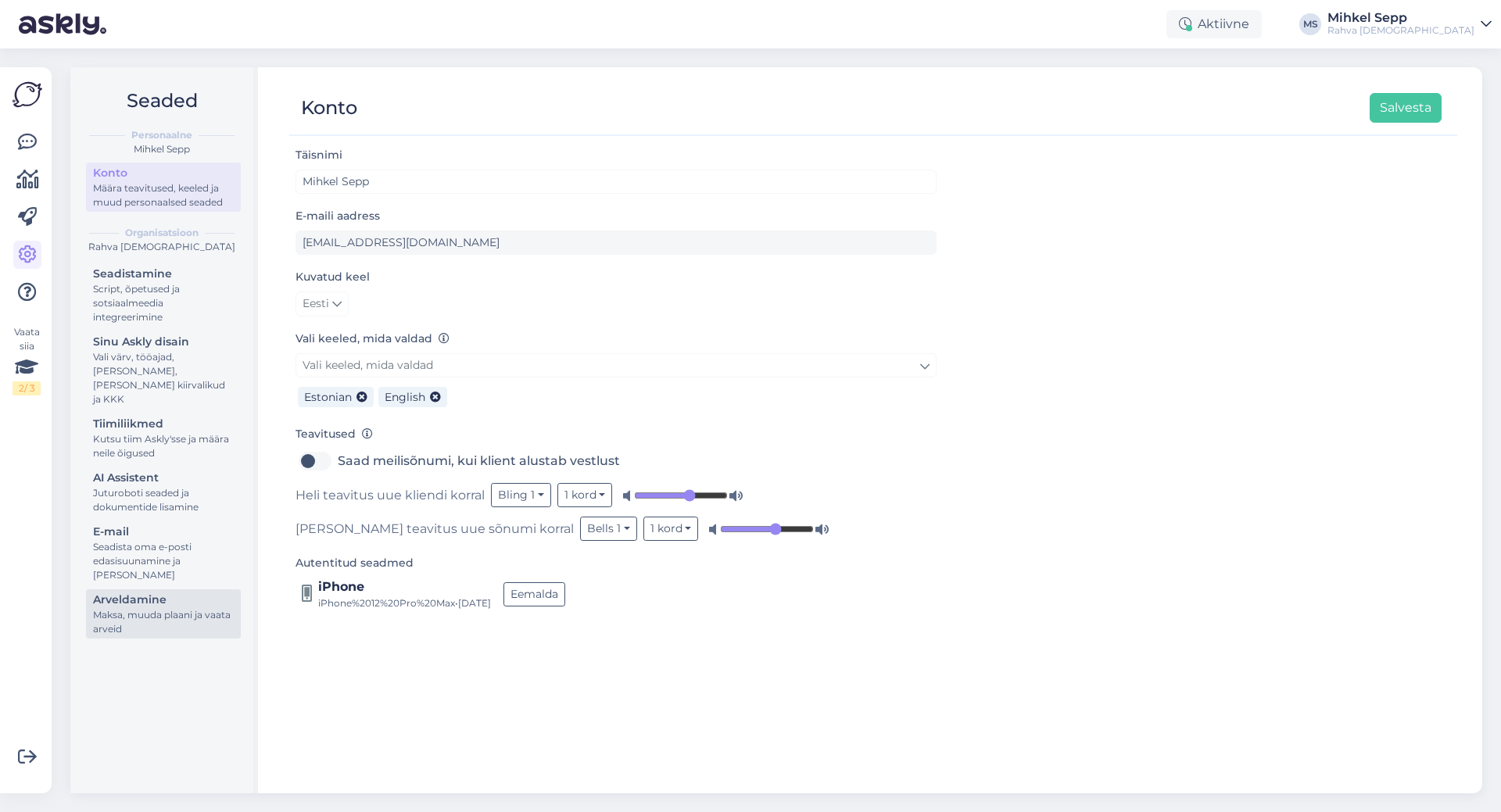
click at [168, 613] on div "Maksa, muuda plaani ja vaata arveid" at bounding box center [163, 621] width 141 height 28
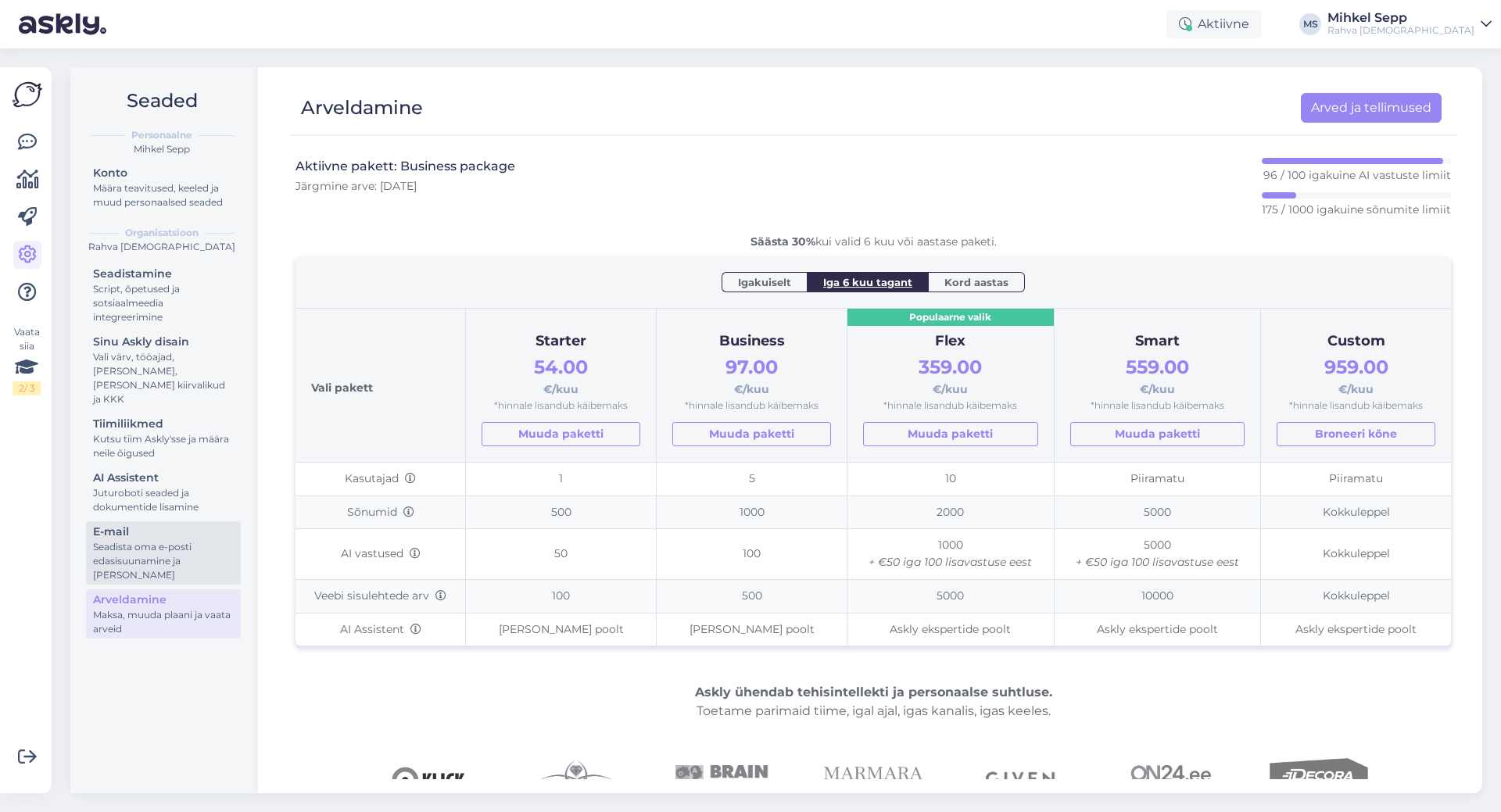
click at [131, 550] on div "Seadista oma e-posti edasisuunamine ja [PERSON_NAME]" at bounding box center [163, 561] width 141 height 42
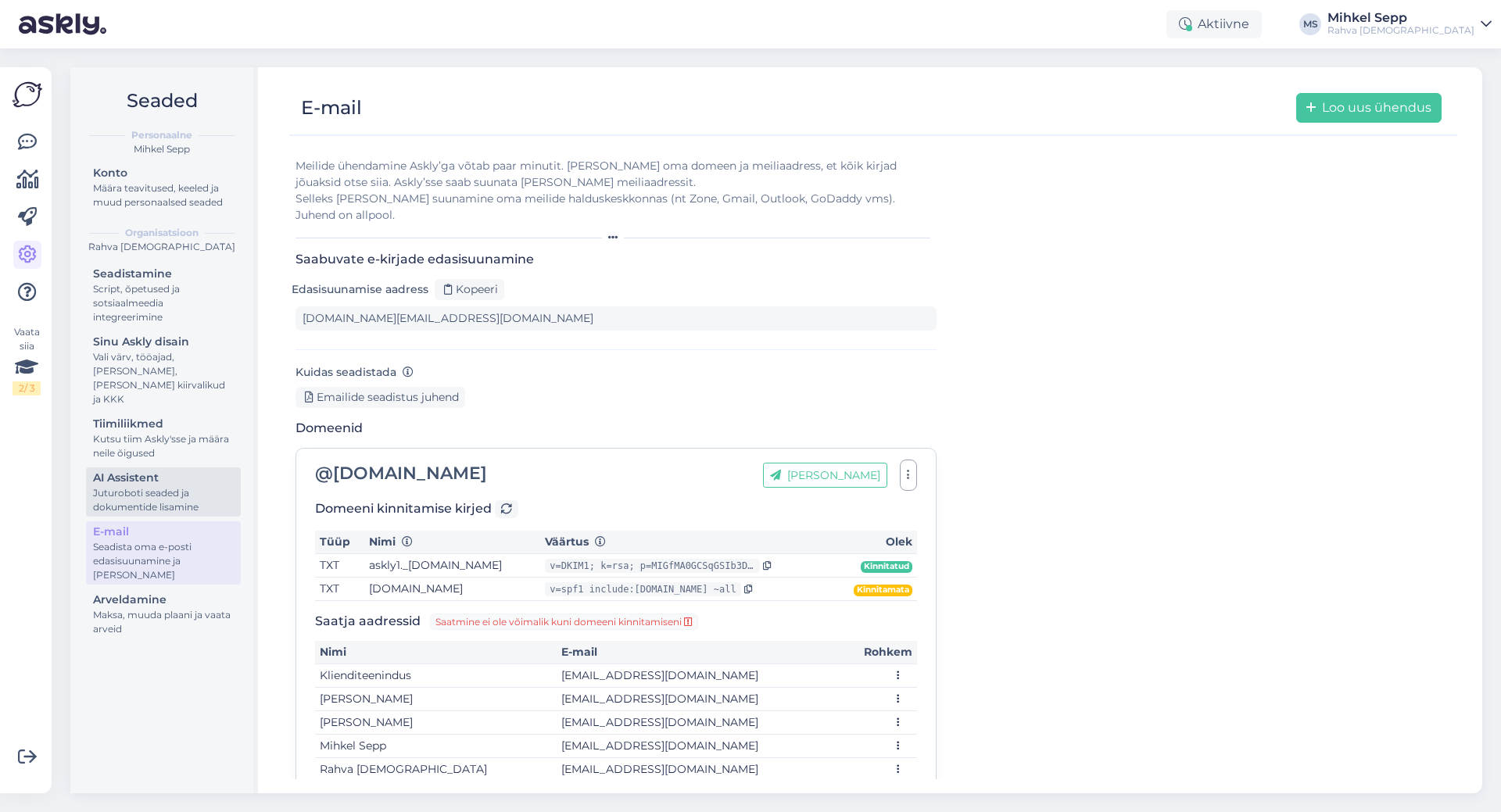
click at [152, 470] on div "AI Assistent" at bounding box center [163, 478] width 141 height 16
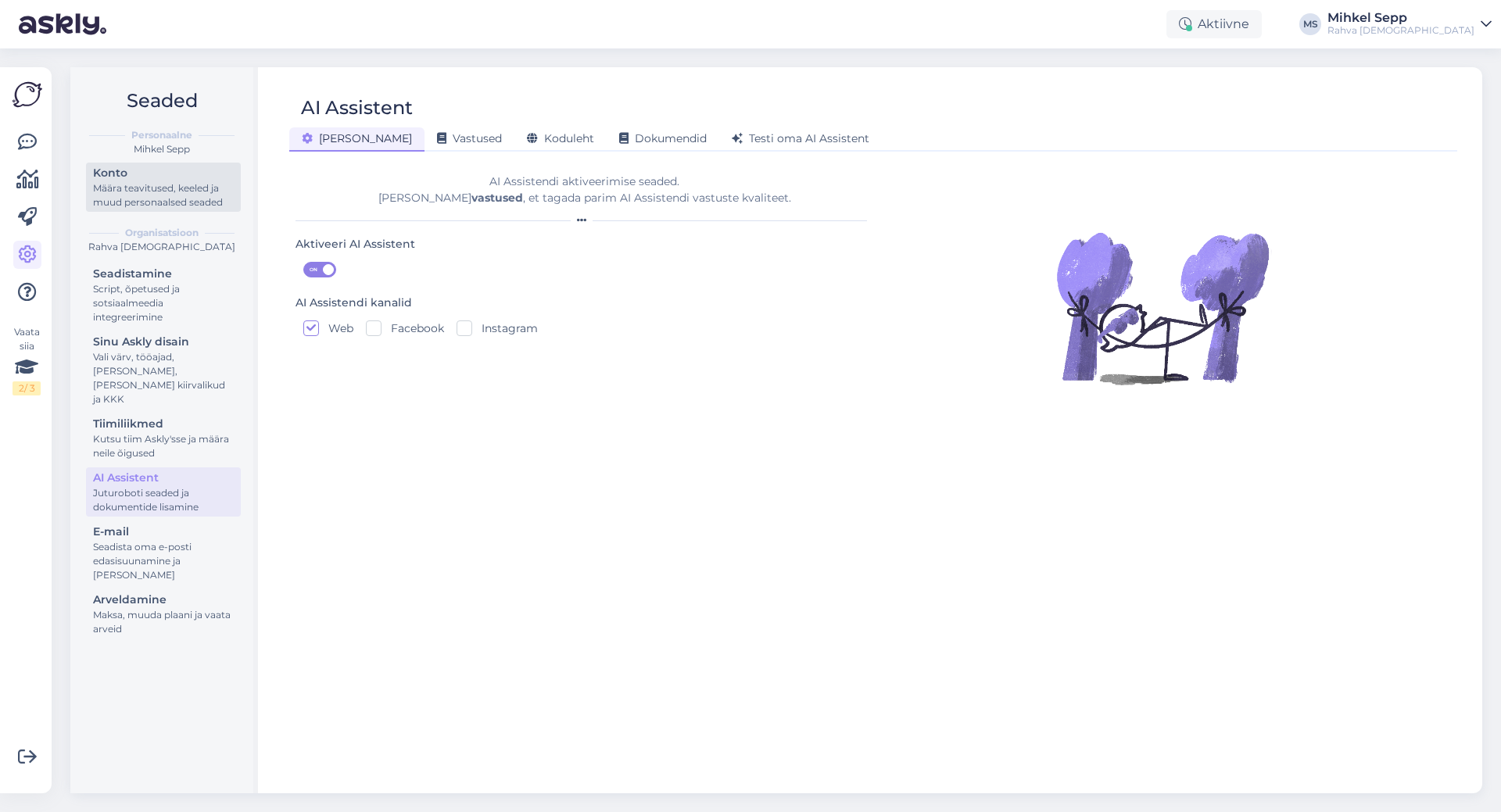
click at [118, 180] on div "Konto" at bounding box center [163, 173] width 141 height 16
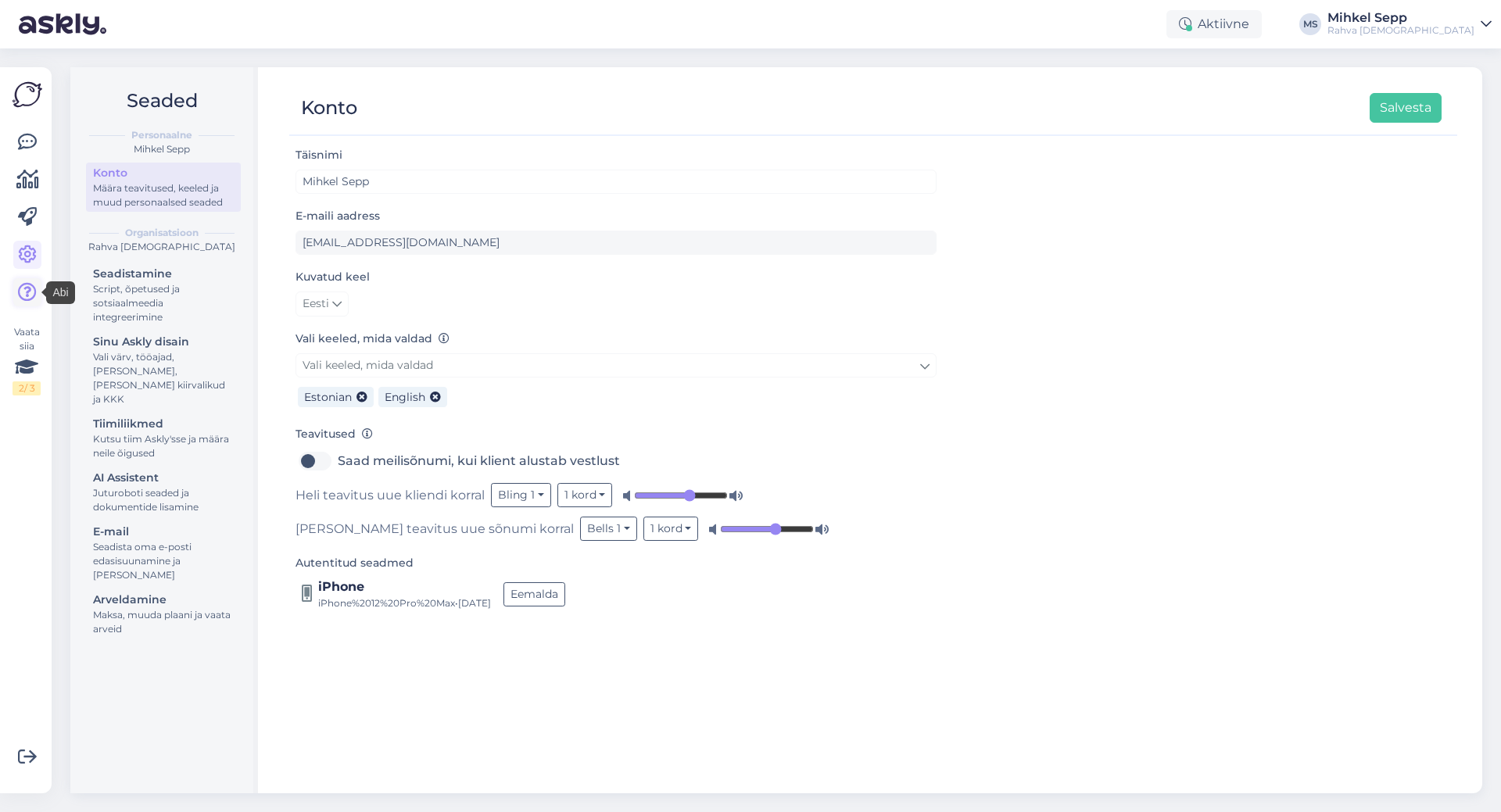
click at [22, 283] on icon at bounding box center [27, 292] width 19 height 19
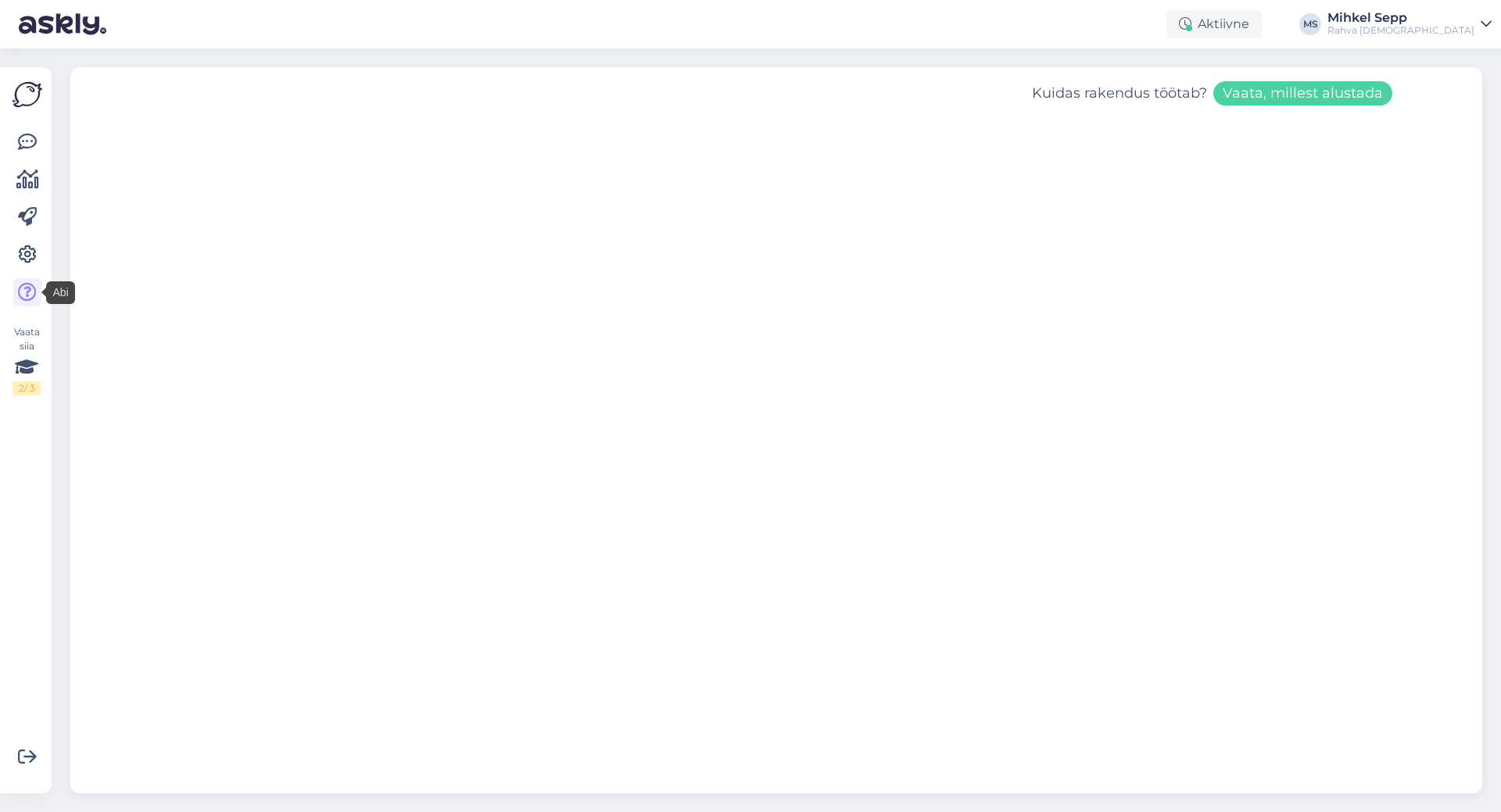
click at [24, 200] on div at bounding box center [27, 217] width 28 height 178
click at [36, 156] on link at bounding box center [27, 141] width 28 height 28
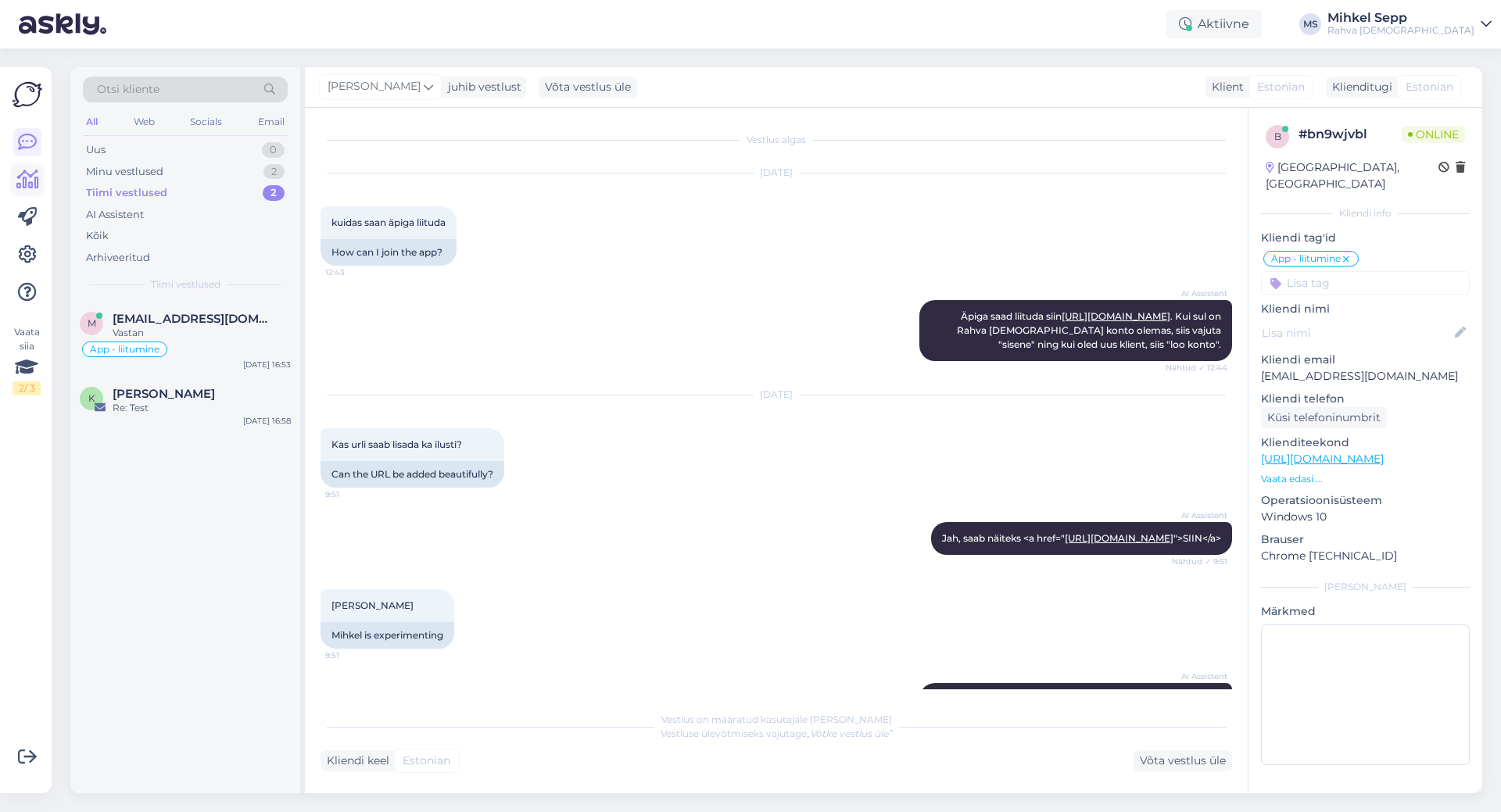
scroll to position [980, 0]
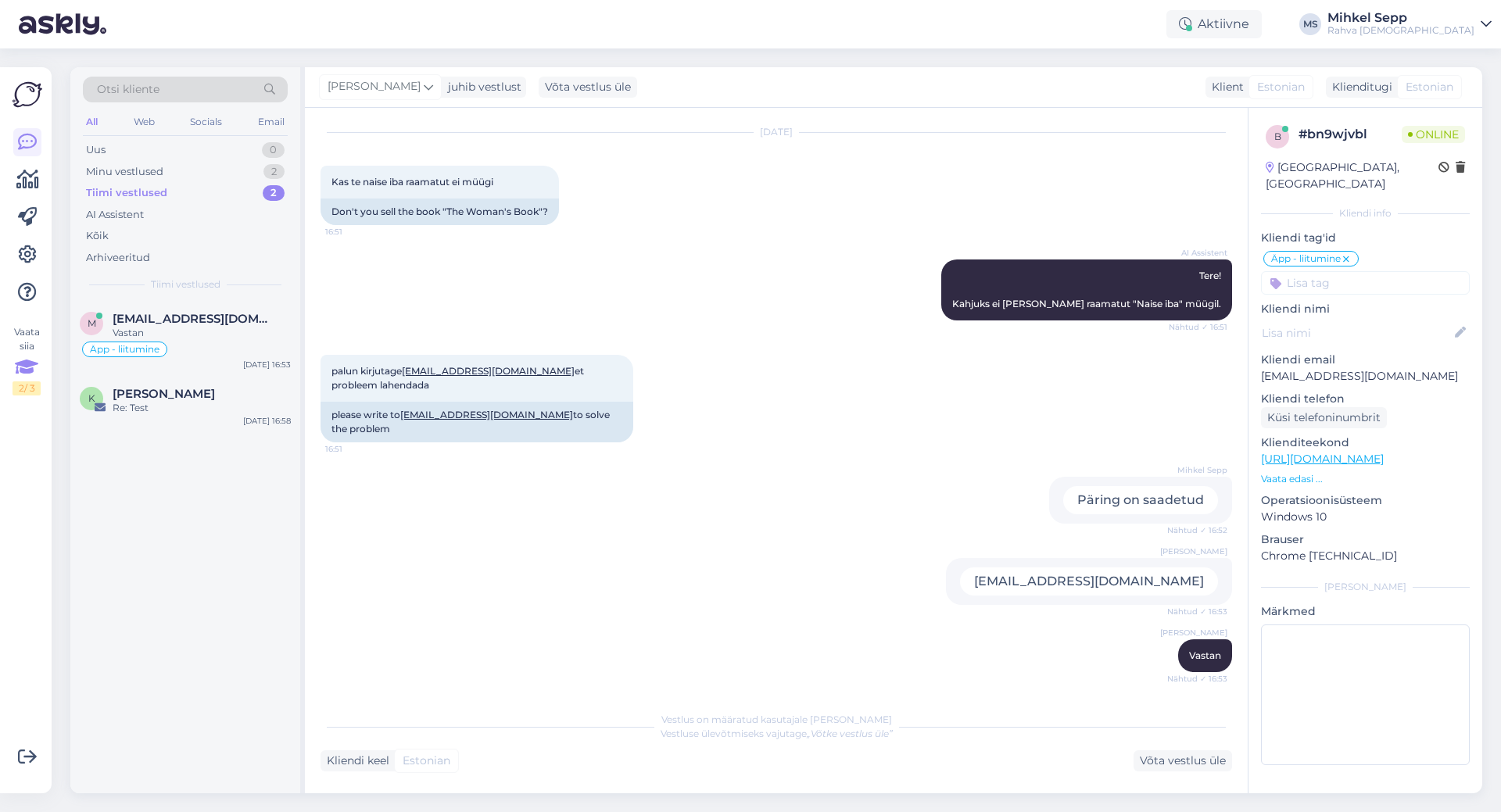
click at [30, 333] on div "Vaata siia 2 / 3" at bounding box center [26, 360] width 28 height 70
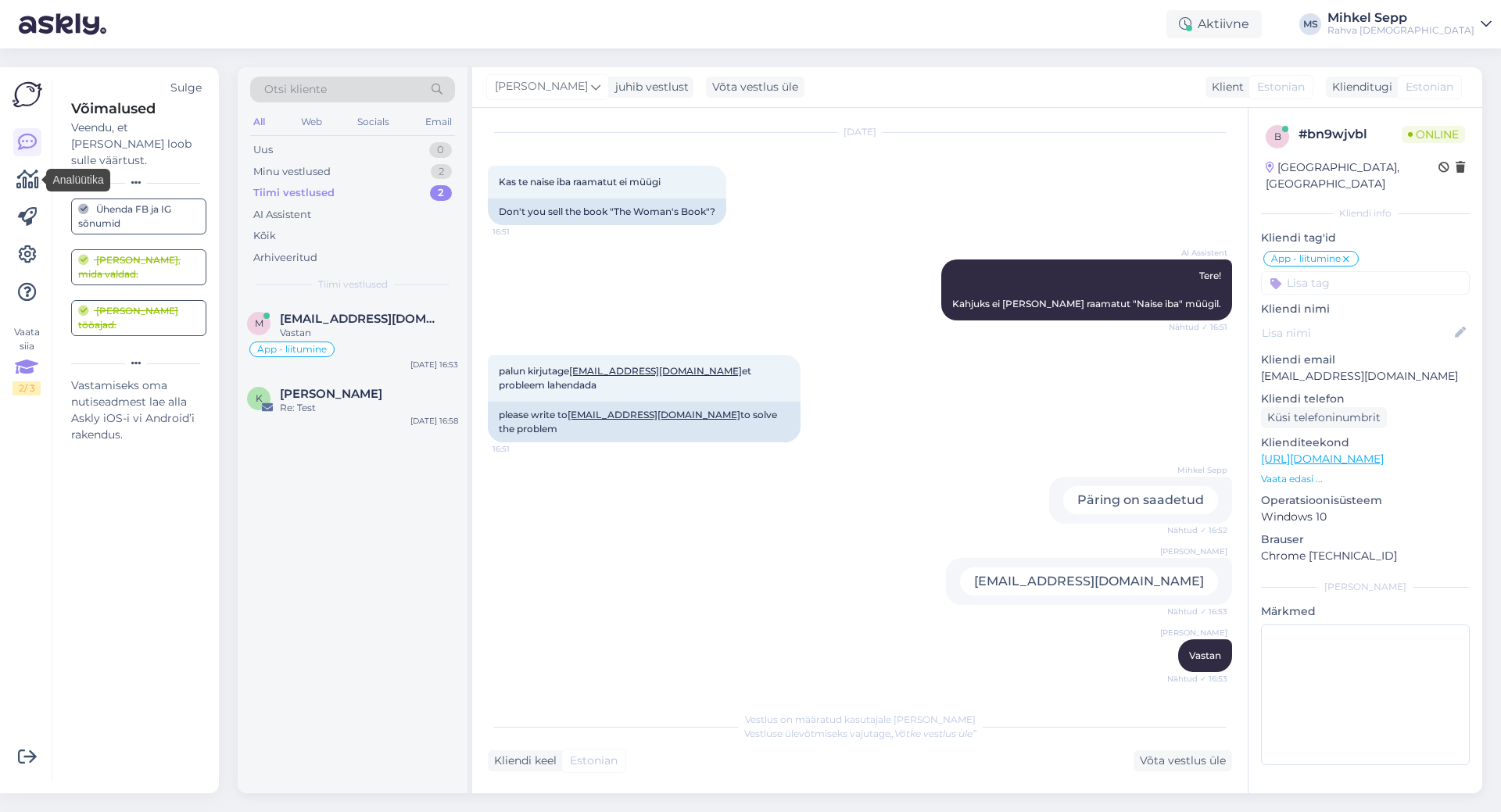
click at [33, 197] on div at bounding box center [27, 217] width 28 height 178
click at [33, 140] on icon at bounding box center [27, 142] width 19 height 19
click at [27, 259] on icon at bounding box center [27, 255] width 19 height 19
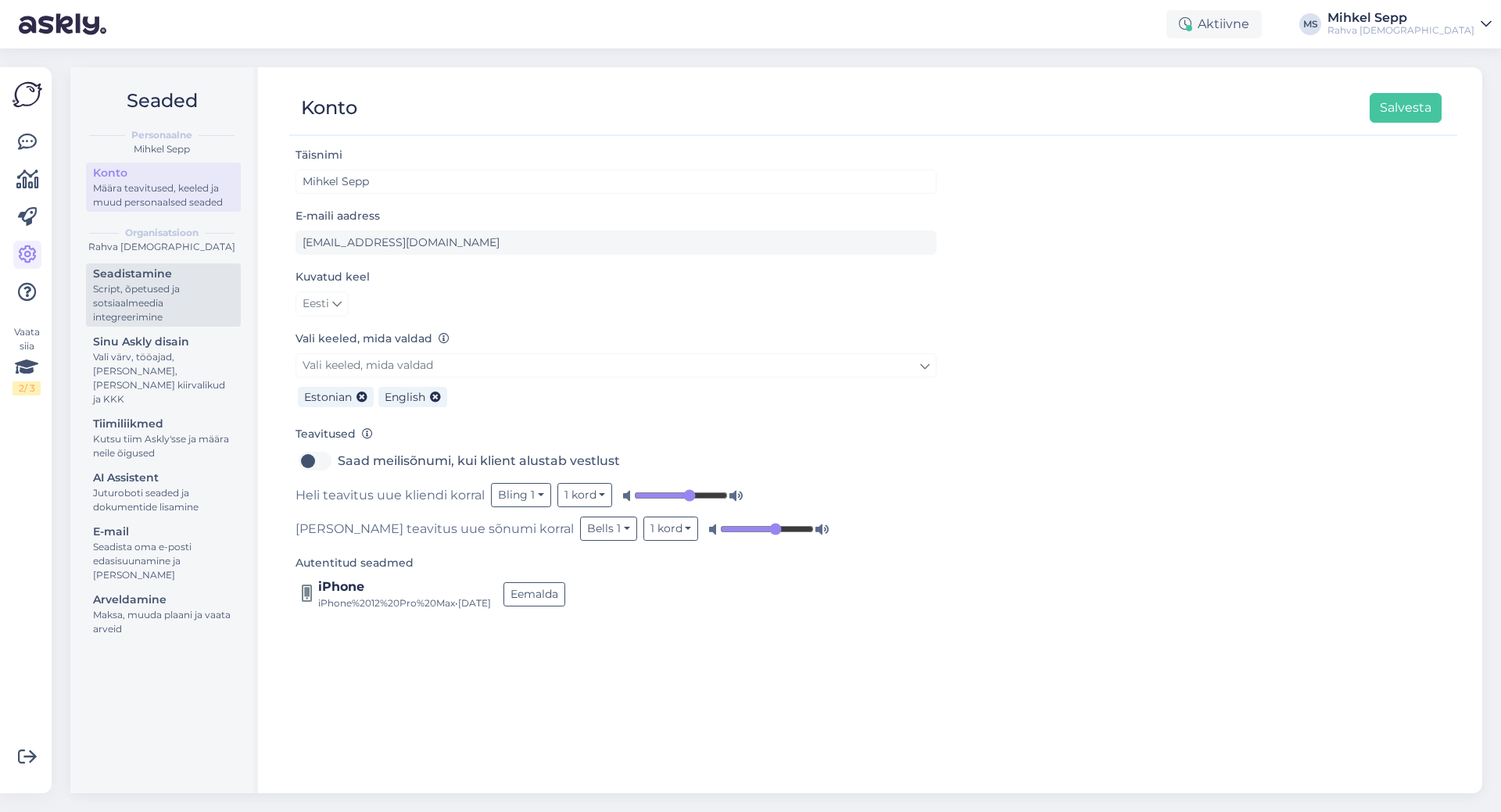
click at [158, 281] on div "Seadistamine" at bounding box center [163, 273] width 141 height 16
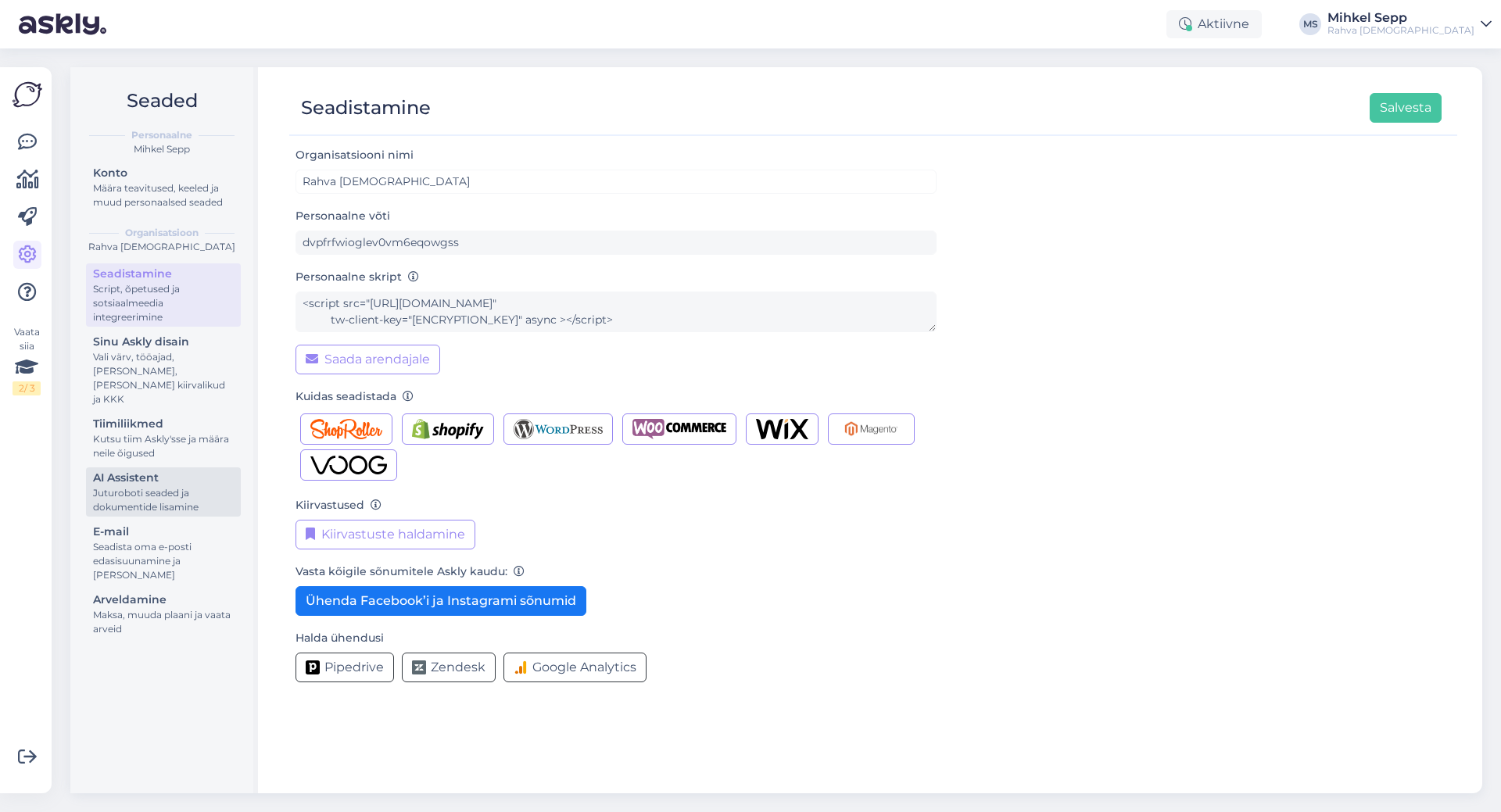
click at [144, 486] on div "Juturoboti seaded ja dokumentide lisamine" at bounding box center [163, 500] width 141 height 28
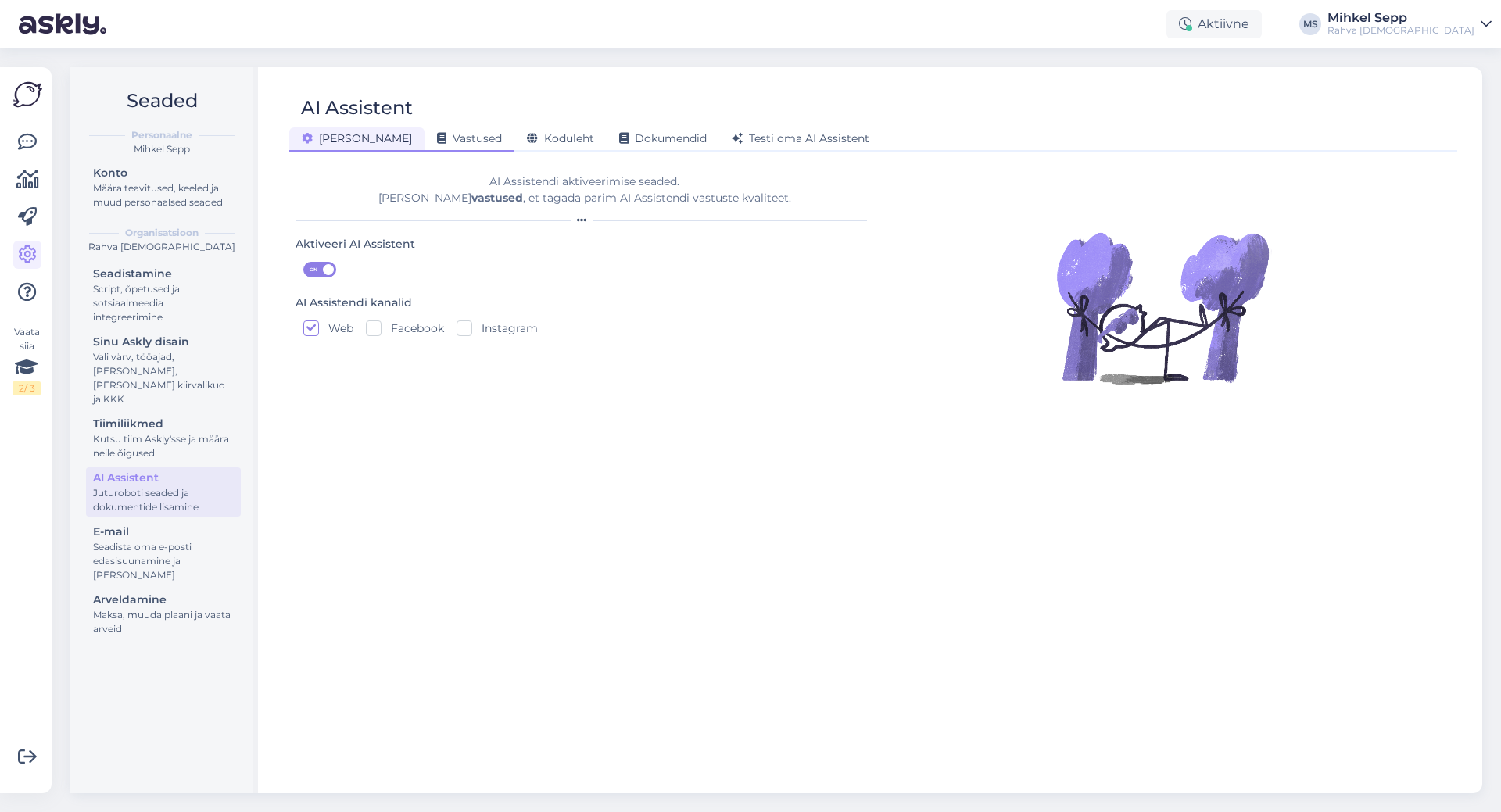
click at [437, 137] on span "Vastused" at bounding box center [469, 138] width 65 height 14
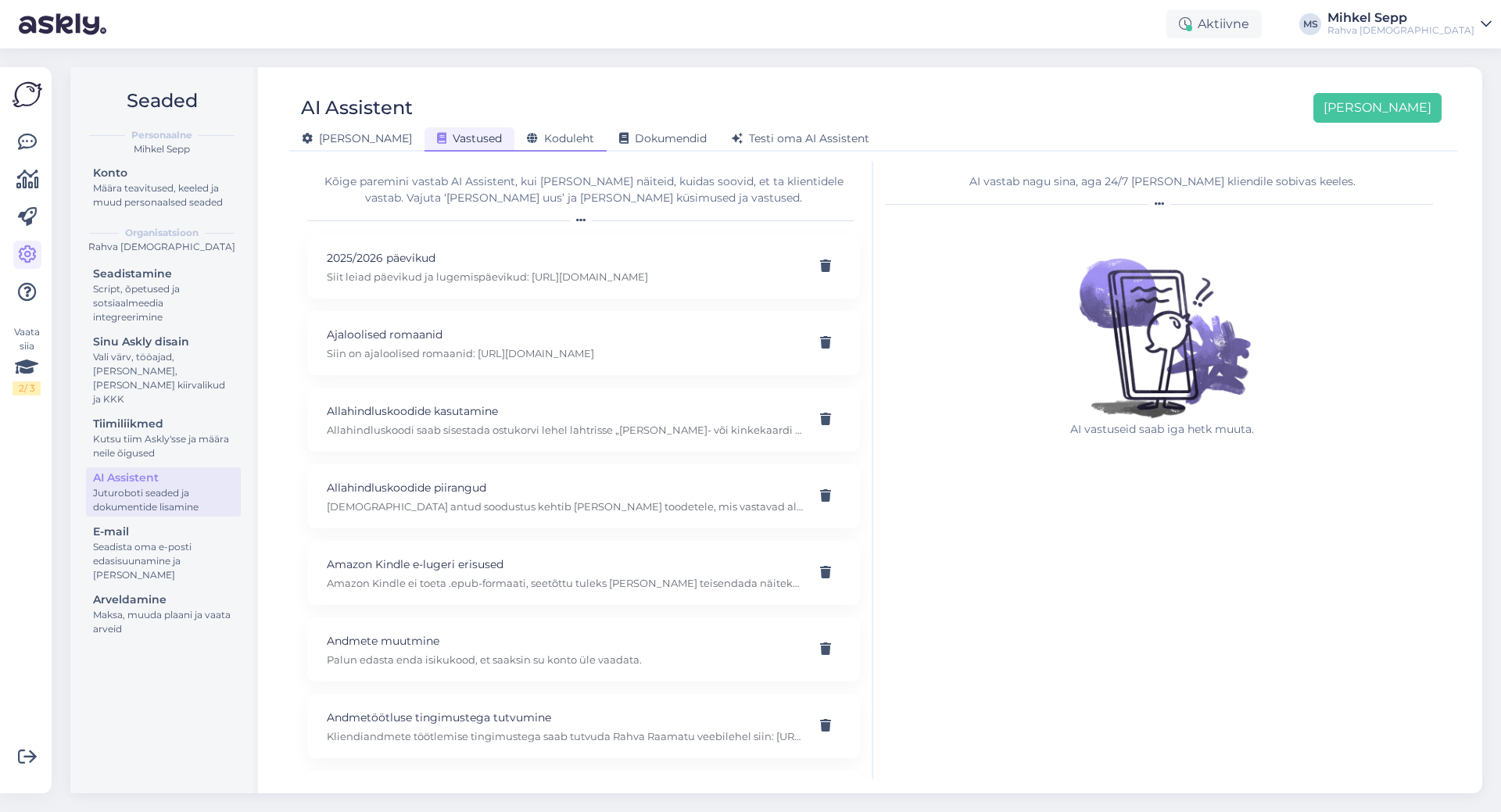
click at [527, 135] on span "Koduleht" at bounding box center [560, 138] width 67 height 14
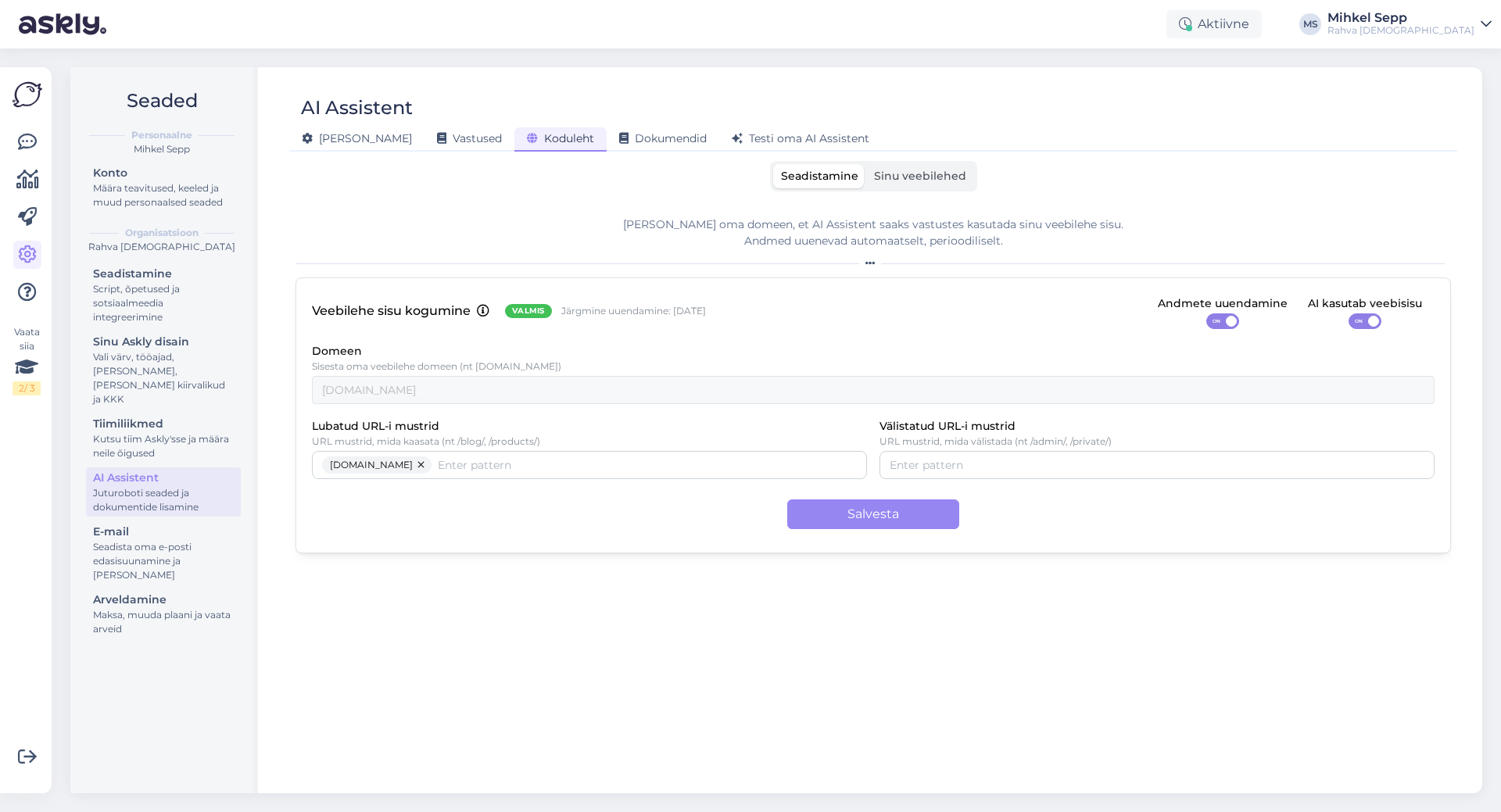
click at [327, 124] on div "[PERSON_NAME] Vastused Koduleht Dokumendid [PERSON_NAME] oma AI Assistent" at bounding box center [865, 136] width 1152 height 27
click at [330, 140] on span "[PERSON_NAME]" at bounding box center [357, 138] width 110 height 14
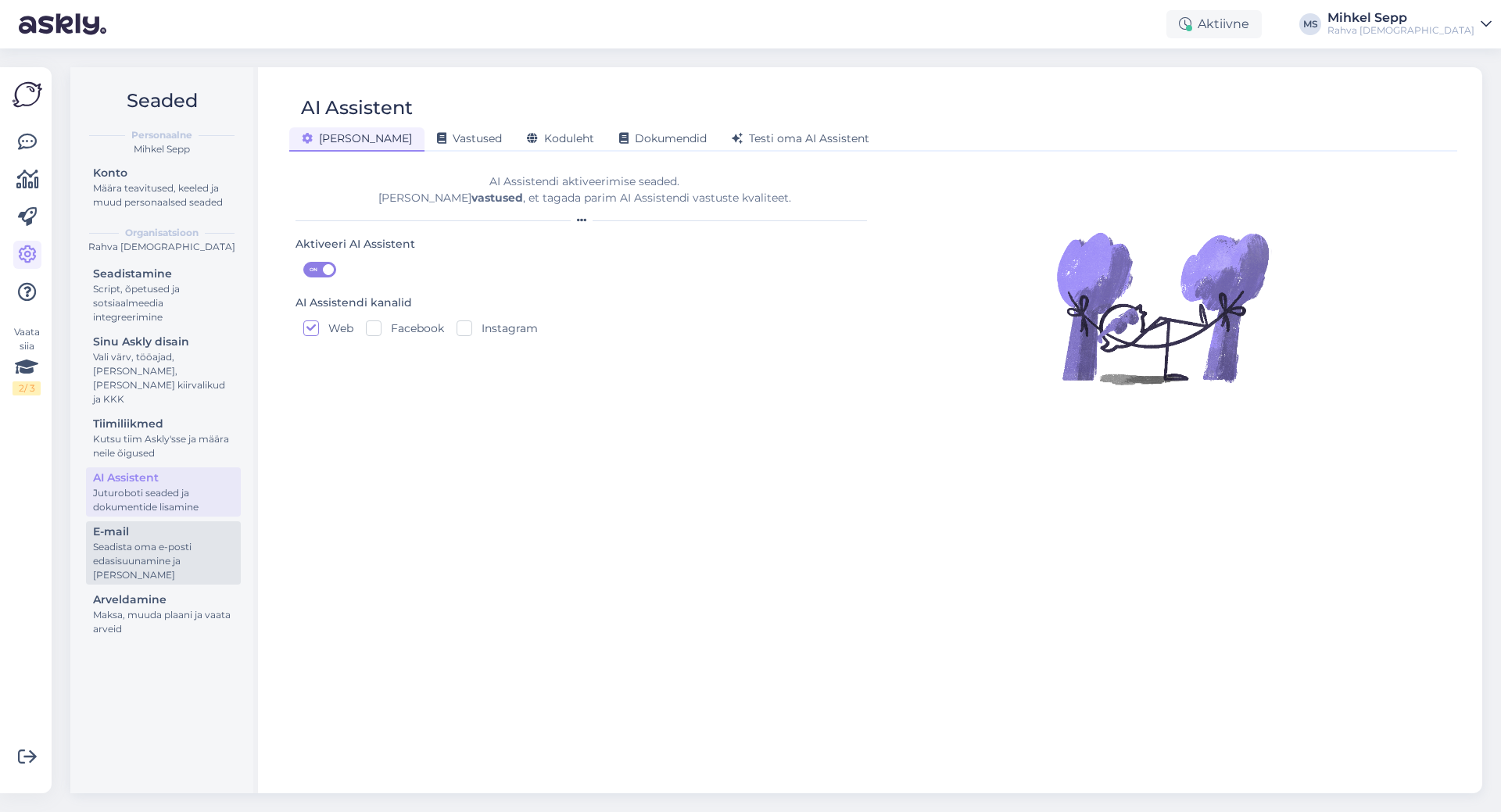
click at [146, 540] on div "Seadista oma e-posti edasisuunamine ja [PERSON_NAME]" at bounding box center [163, 561] width 141 height 42
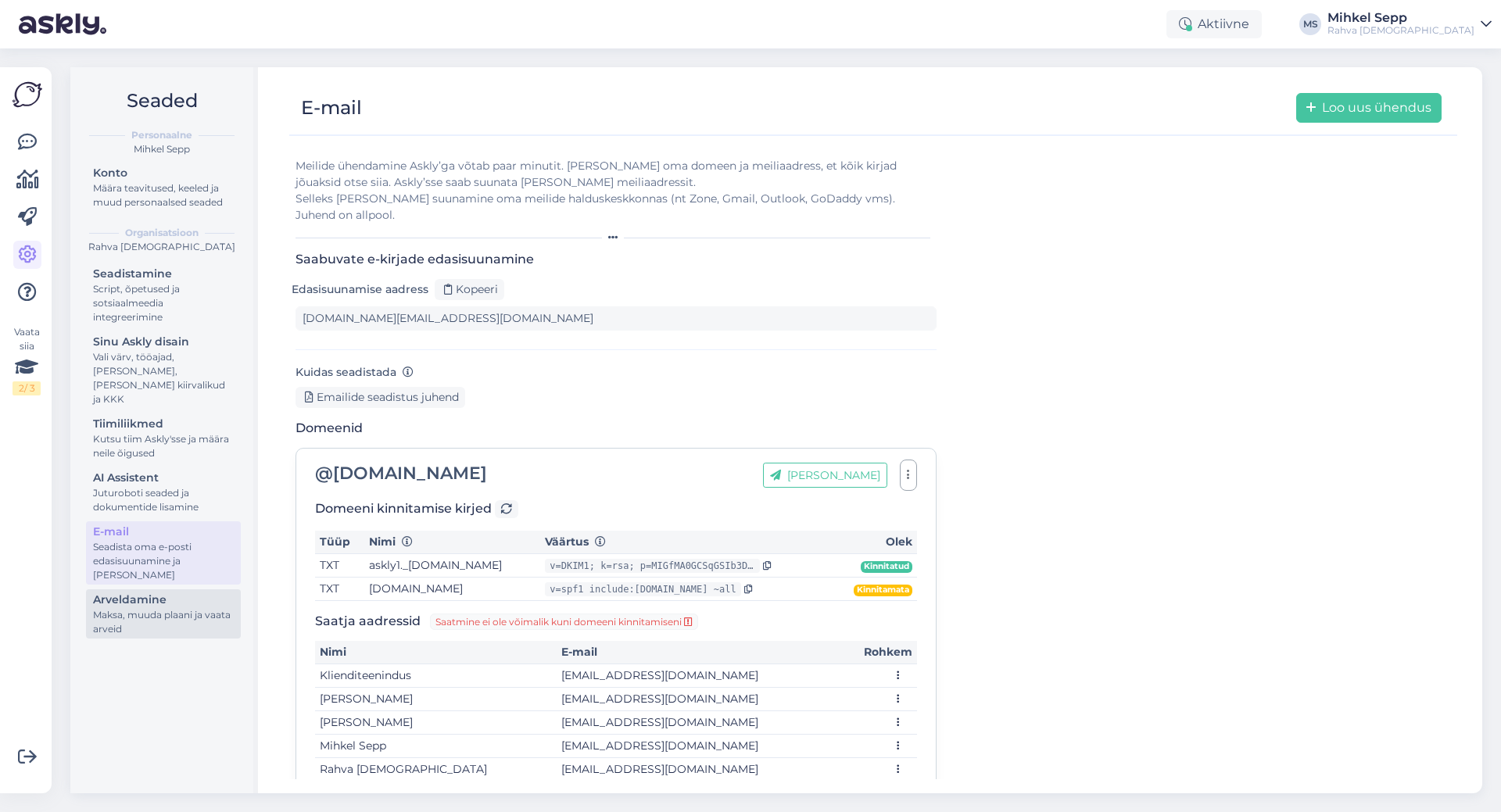
click at [127, 620] on div "Maksa, muuda plaani ja vaata arveid" at bounding box center [163, 621] width 141 height 28
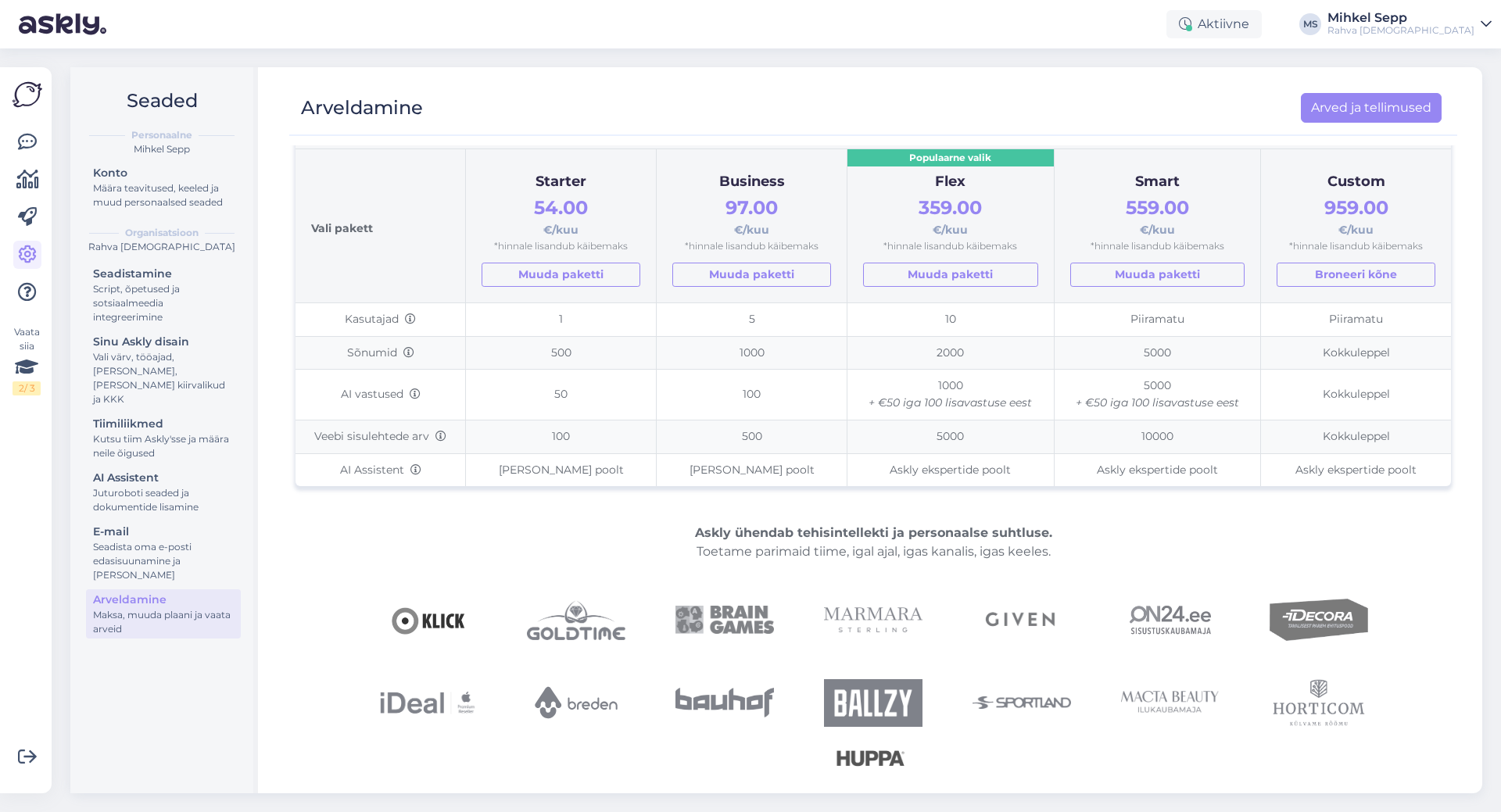
scroll to position [81, 0]
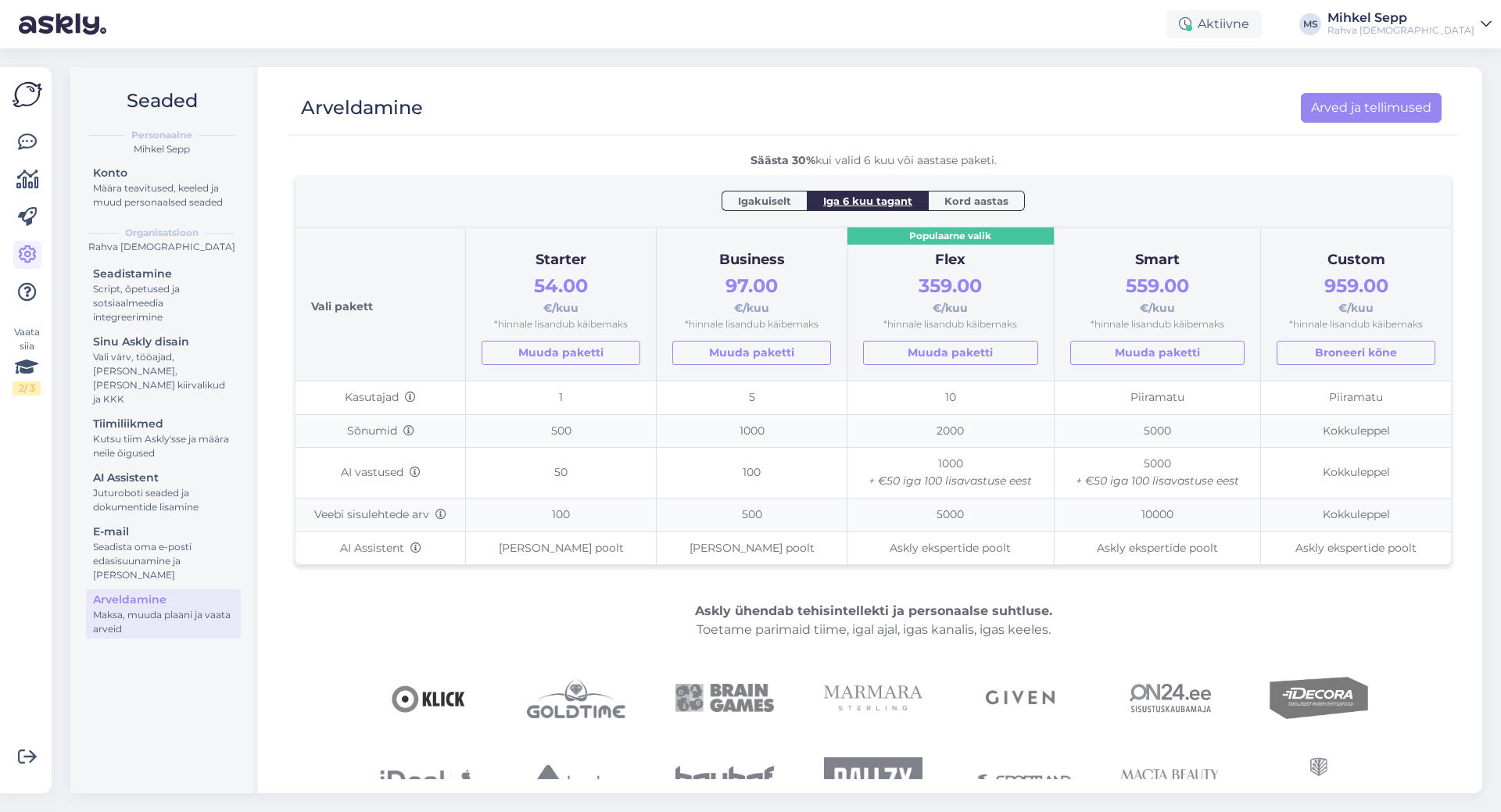
click at [154, 157] on div "Personaalne Mihkel Sepp Konto Määra teavitused, keeled ja muud personaalsed sea…" at bounding box center [162, 166] width 158 height 101
click at [148, 182] on div "Määra teavitused, keeled ja muud personaalsed seaded" at bounding box center [163, 195] width 141 height 28
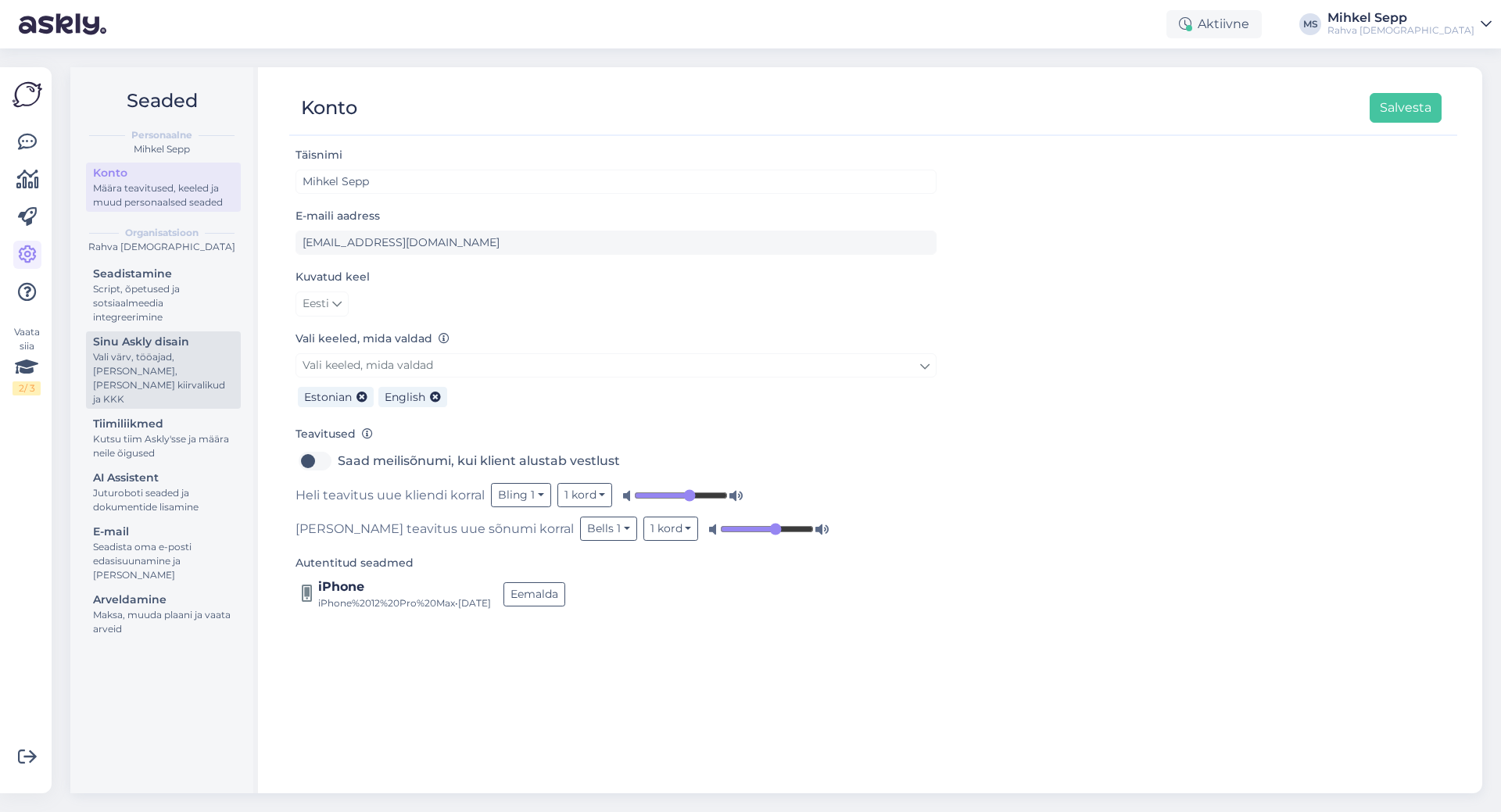
click at [158, 347] on div "Sinu Askly disain" at bounding box center [163, 341] width 141 height 16
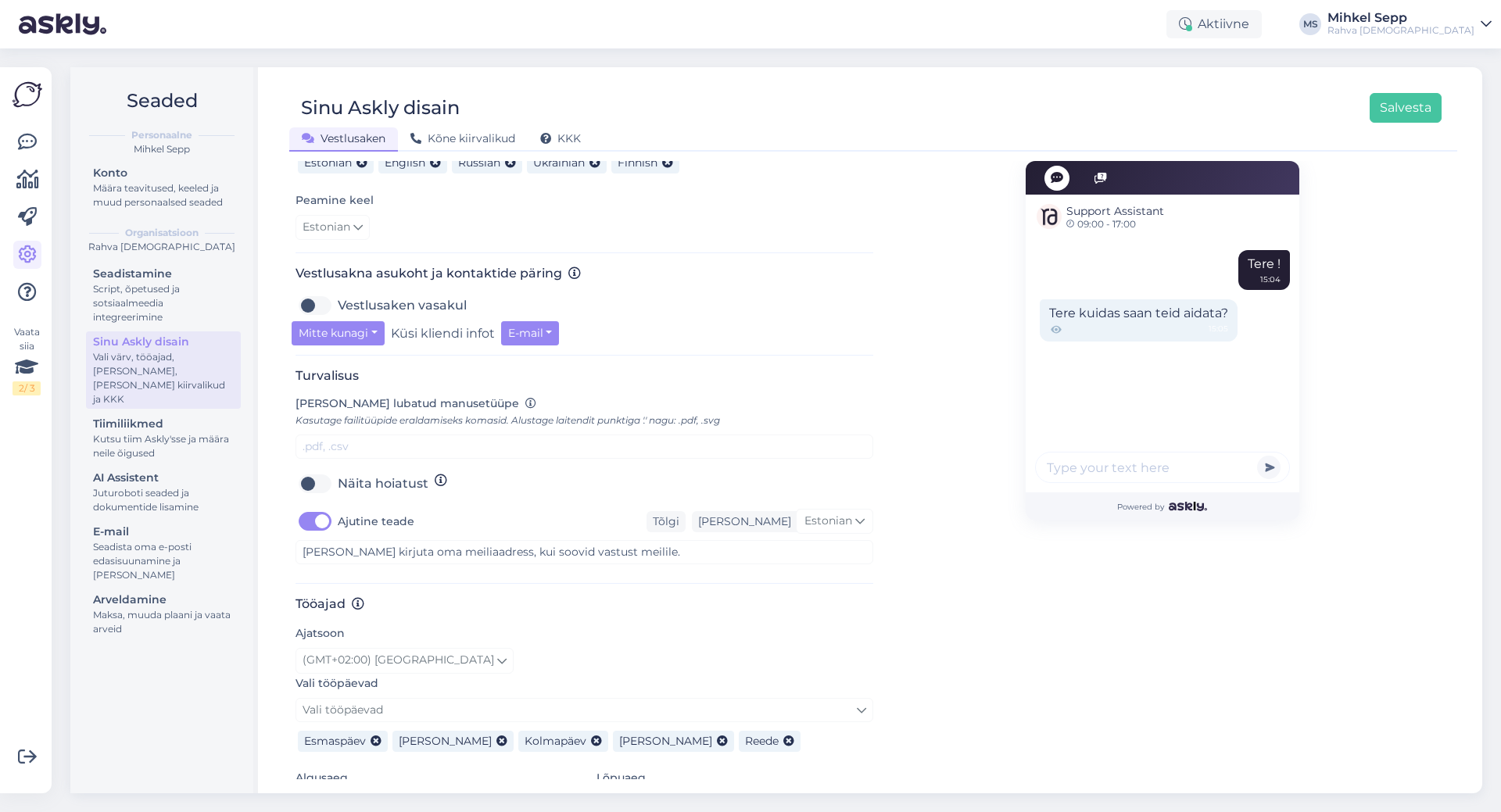
scroll to position [213, 0]
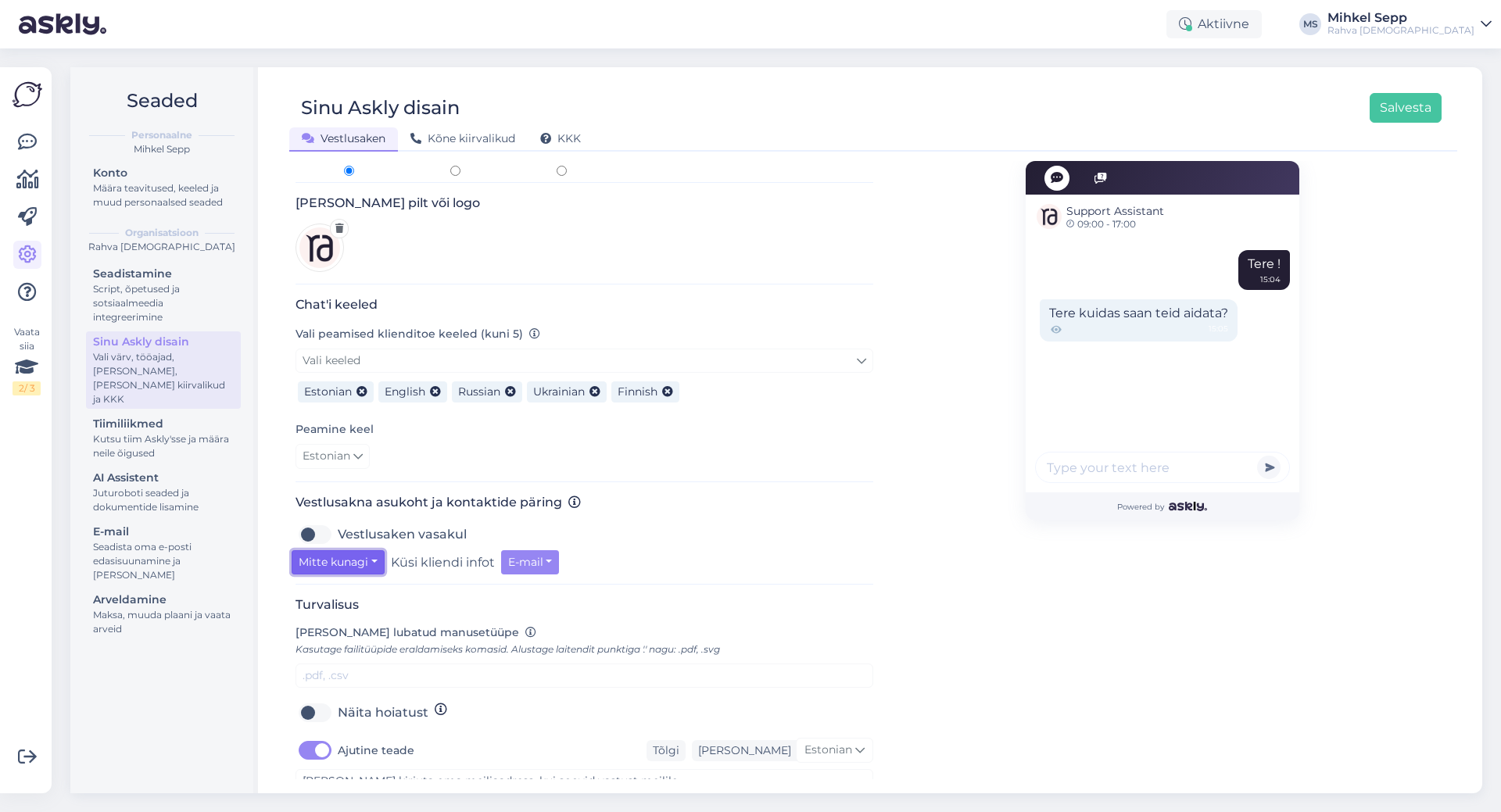
click at [355, 550] on button "Mitte kunagi" at bounding box center [338, 562] width 93 height 25
click at [357, 607] on link "Kui oled eemal" at bounding box center [357, 620] width 130 height 25
click at [661, 522] on div "Vestlusaken vasakul" at bounding box center [584, 535] width 578 height 25
click at [792, 522] on div "Vestlusaken vasakul" at bounding box center [584, 535] width 578 height 25
click at [386, 550] on button "Kui oled eemal" at bounding box center [344, 562] width 105 height 25
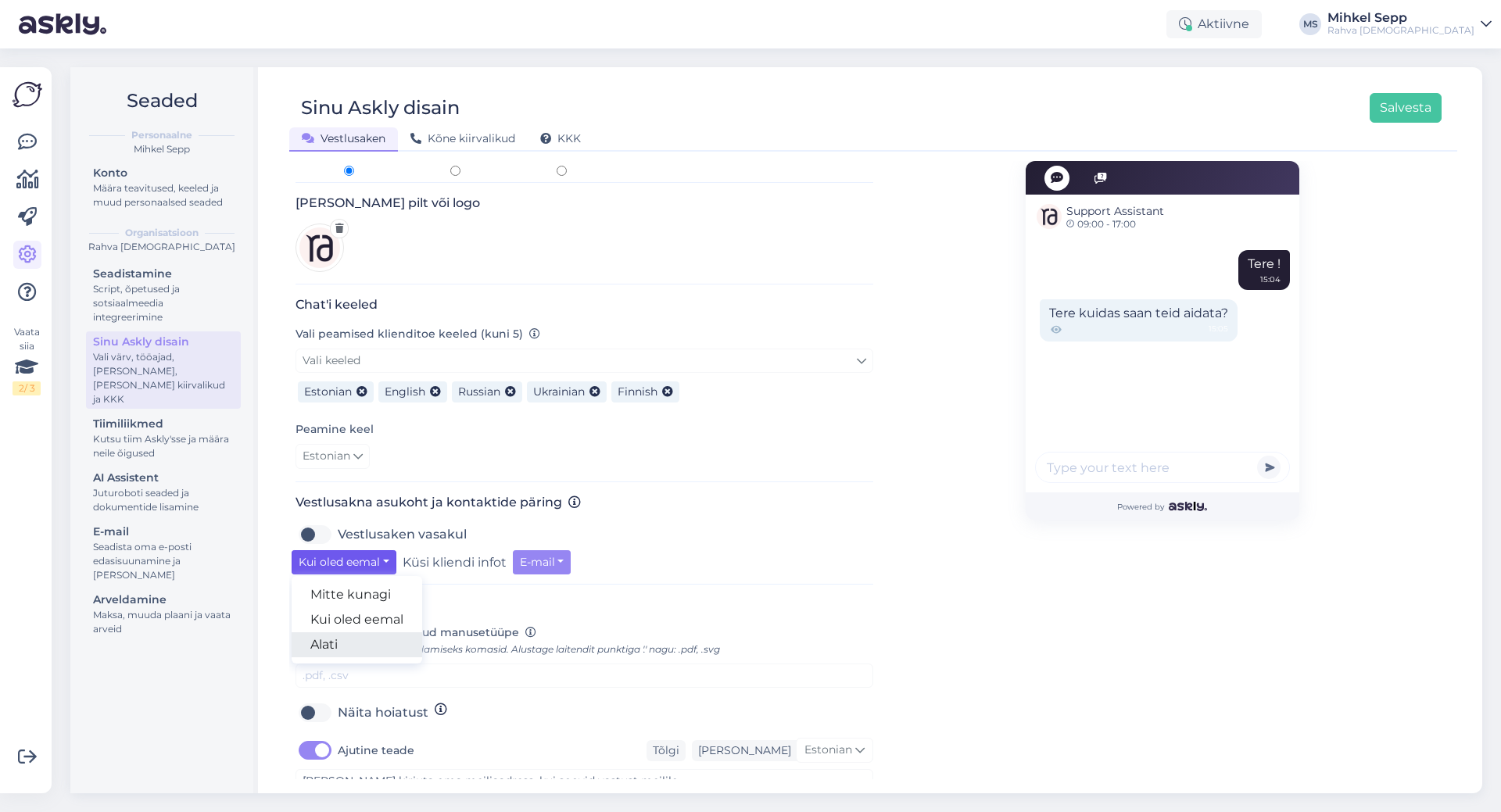
click at [334, 632] on link "Alati" at bounding box center [357, 645] width 130 height 25
click at [604, 550] on div "Alati Mitte kunagi Kui oled eemal Alati Küsi kliendi infot E-mail" at bounding box center [584, 562] width 585 height 25
click at [917, 496] on div "Support Assistant 09:00 - 17:00 Tere ! 15:04 Tere kuidas saan teid aidata? 15:0…" at bounding box center [1162, 528] width 578 height 1159
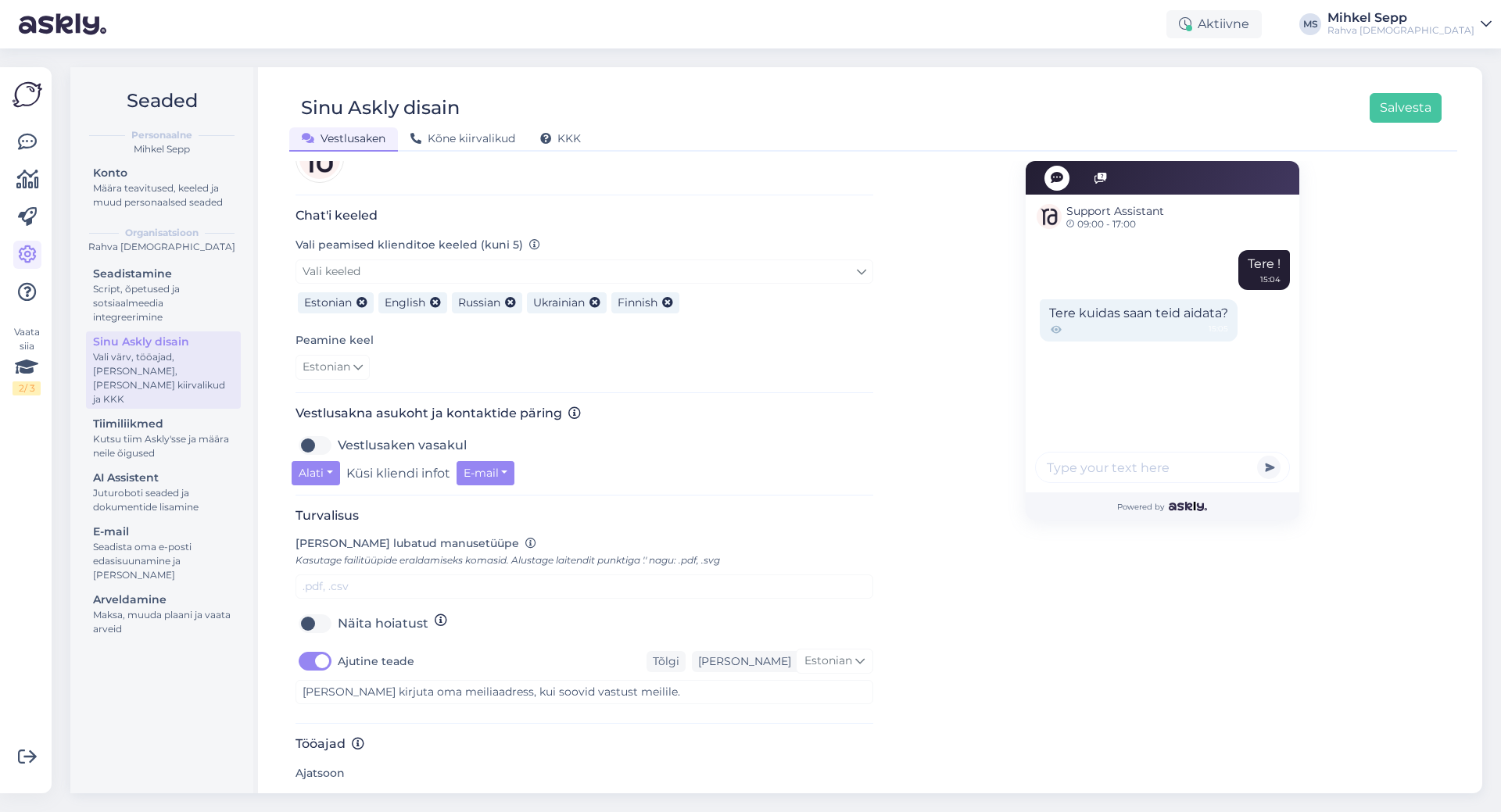
scroll to position [525, 0]
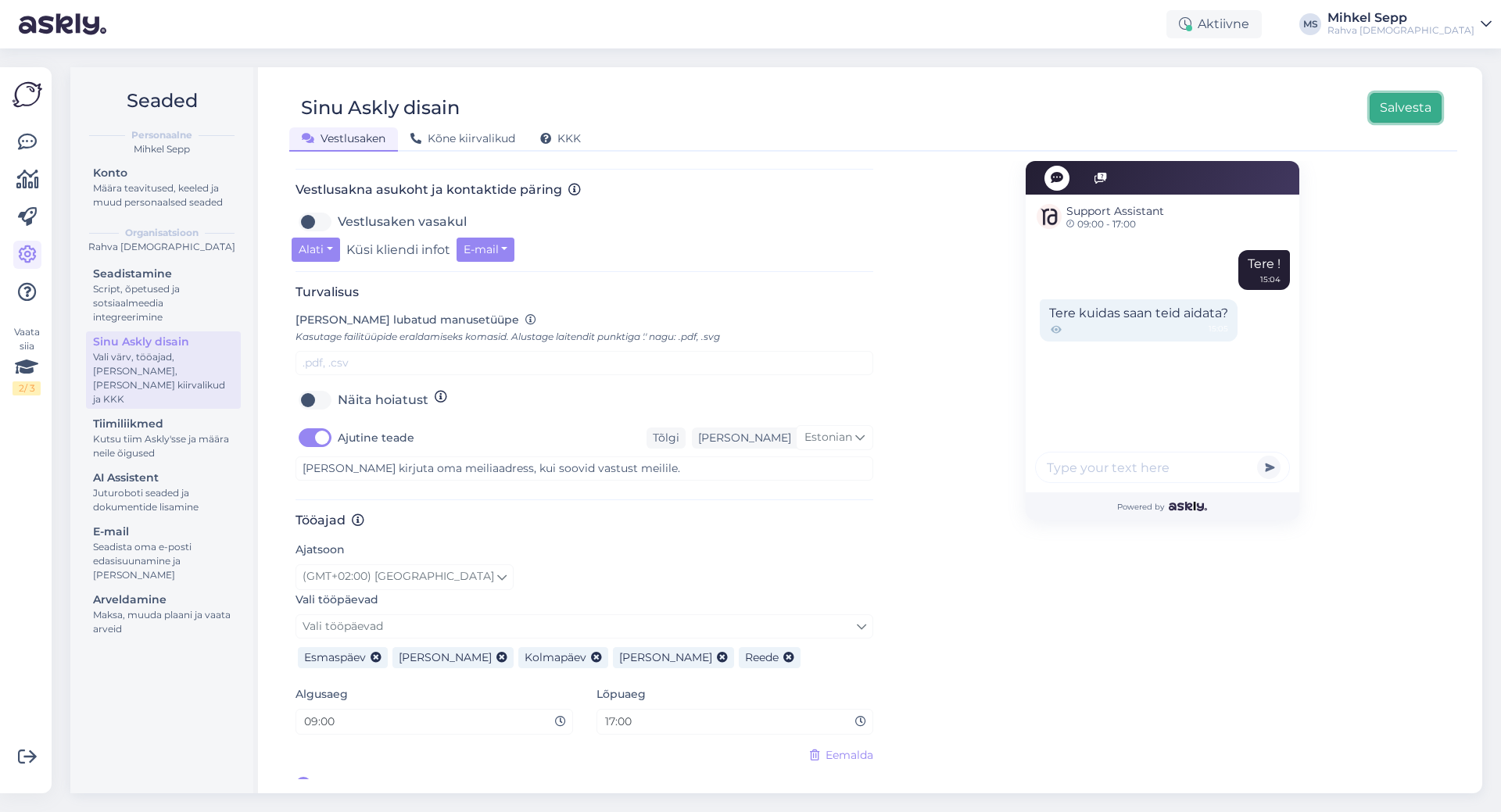
click at [1374, 104] on button "Salvesta" at bounding box center [1405, 108] width 72 height 30
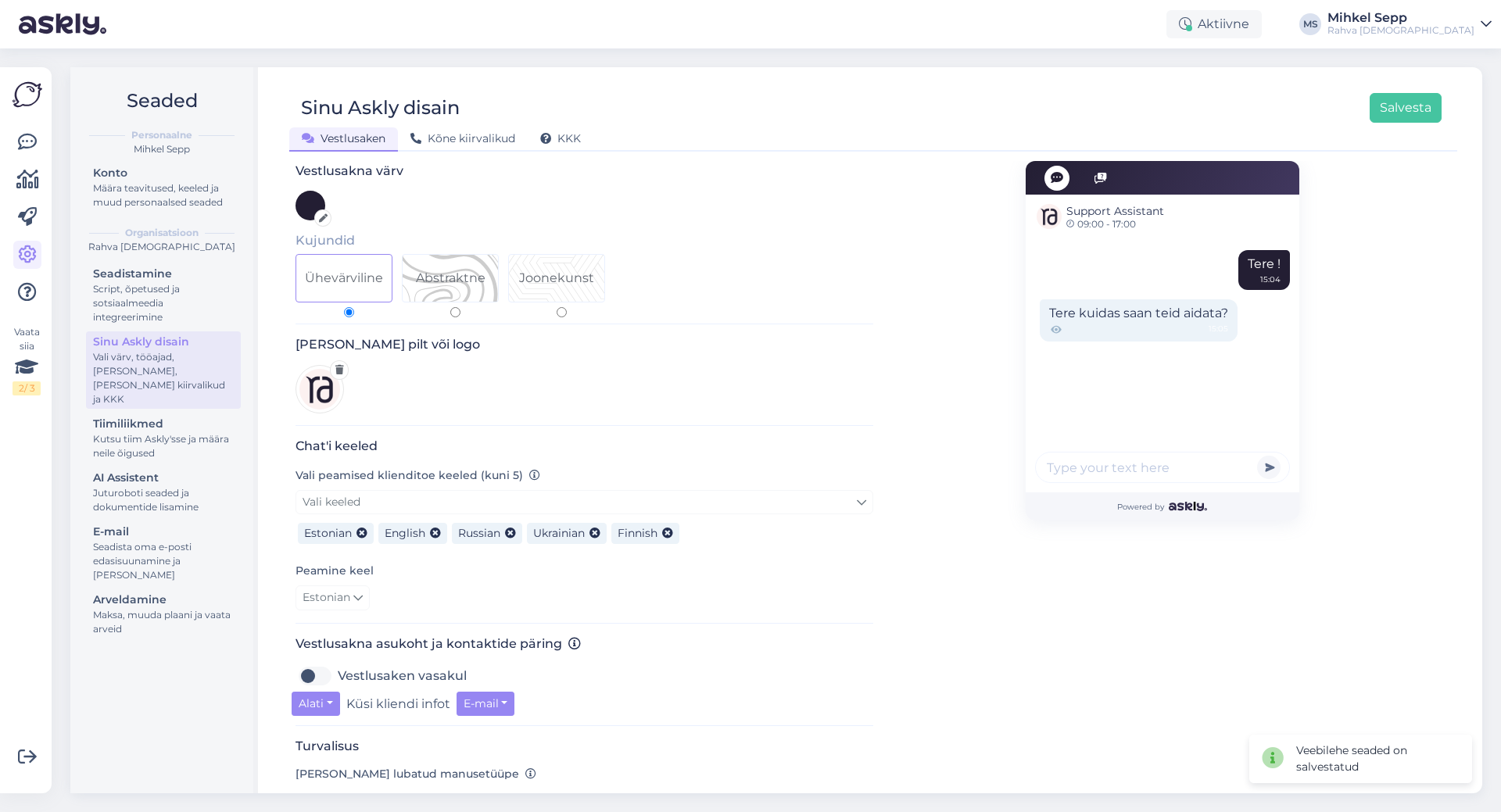
scroll to position [235, 0]
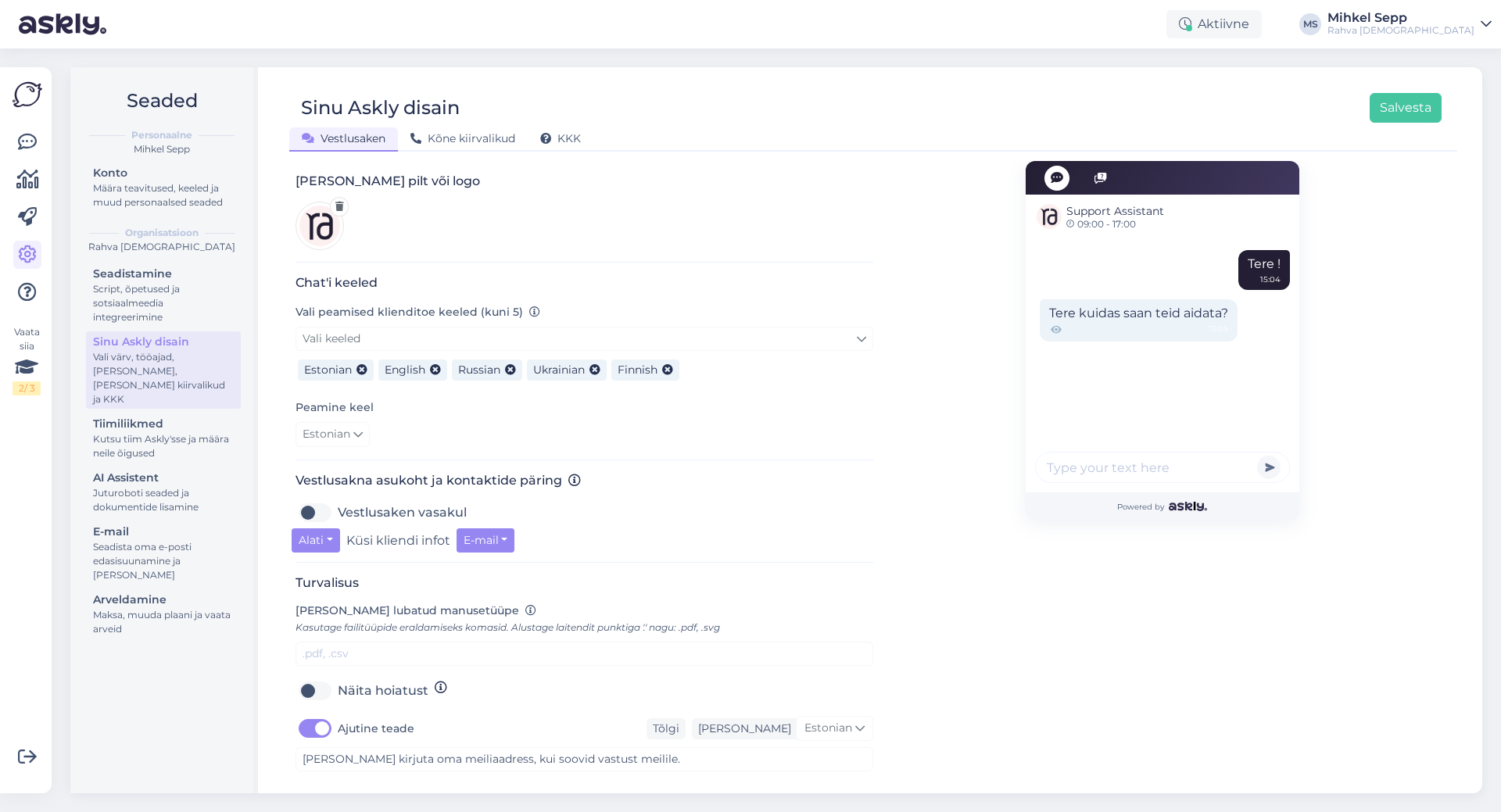
click at [338, 715] on label "Ajutine teade" at bounding box center [376, 728] width 76 height 25
click at [320, 715] on input "Ajutine teade" at bounding box center [315, 728] width 39 height 25
checkbox input "false"
click at [1387, 107] on button "Salvesta" at bounding box center [1405, 108] width 72 height 30
